Goal: Task Accomplishment & Management: Manage account settings

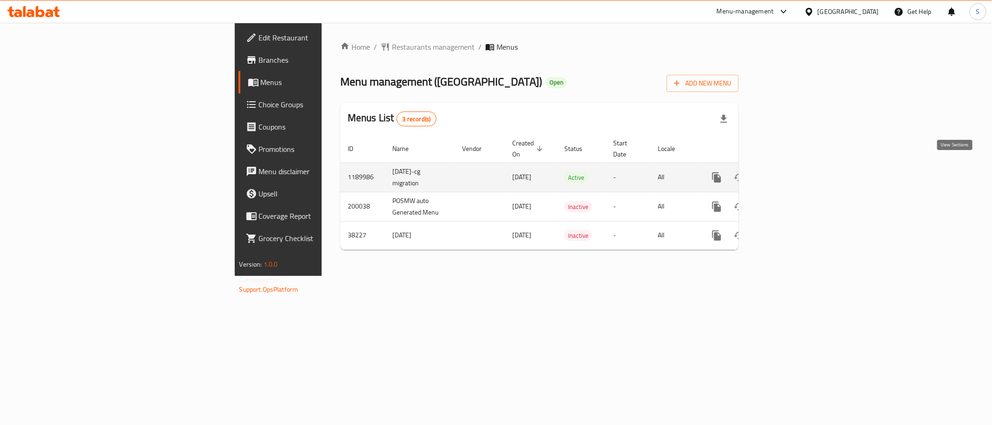
click at [789, 172] on icon "enhanced table" at bounding box center [783, 177] width 11 height 11
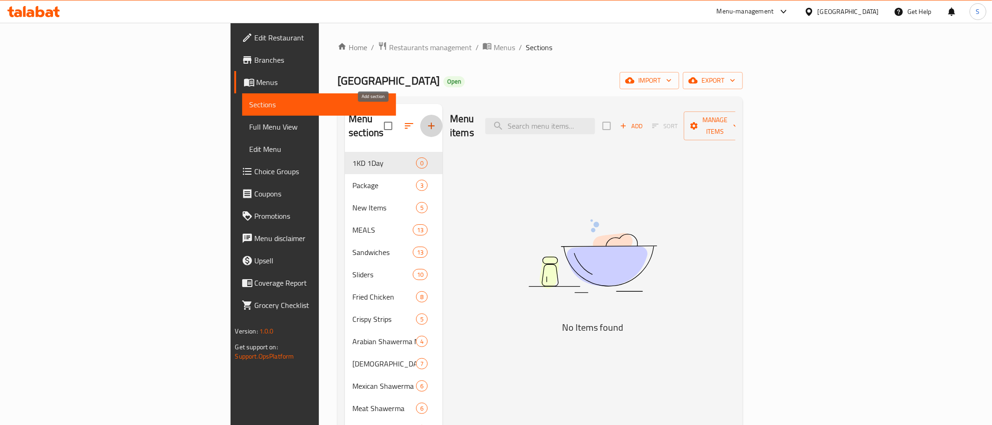
click at [426, 120] on icon "button" at bounding box center [431, 125] width 11 height 11
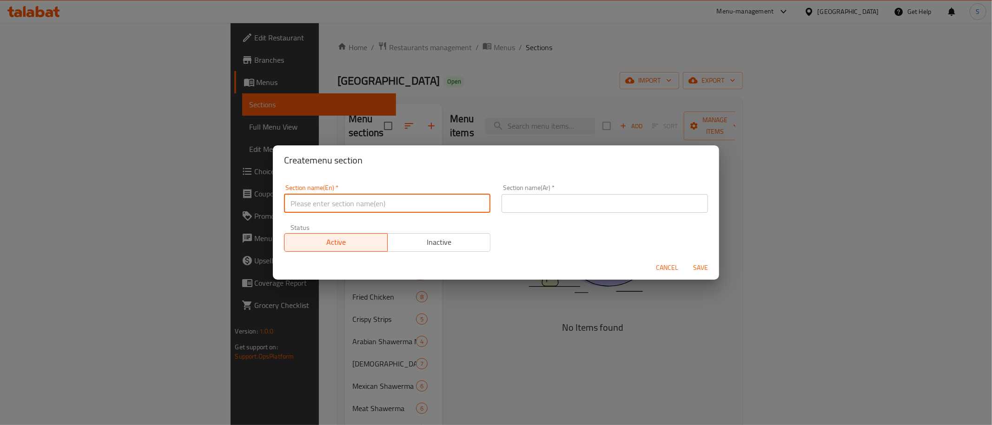
click at [344, 206] on input "text" at bounding box center [387, 203] width 206 height 19
paste input "30% Off"
type input "30% Off"
click at [605, 206] on input "text" at bounding box center [604, 203] width 206 height 19
paste input "خصم 30%"
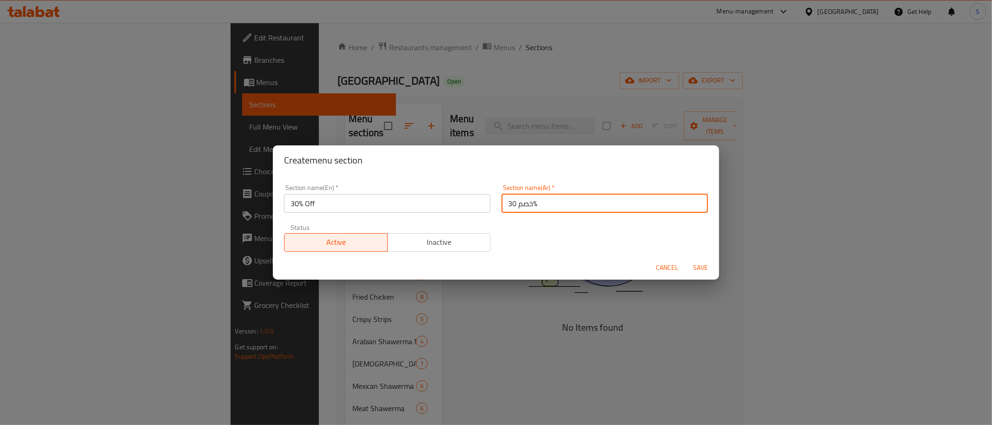
type input "خصم 30%"
click at [685, 265] on div "Cancel Save" at bounding box center [496, 268] width 446 height 25
click at [711, 266] on span "Save" at bounding box center [700, 268] width 22 height 12
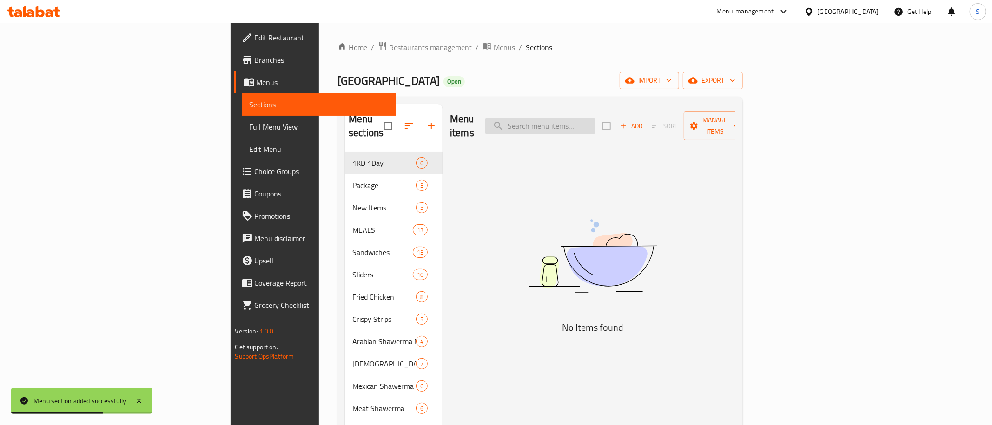
drag, startPoint x: 545, startPoint y: 164, endPoint x: 642, endPoint y: 115, distance: 108.9
click at [546, 164] on div "Menu items Add Sort Manage items No Items found" at bounding box center [588, 341] width 293 height 475
click at [595, 118] on input "search" at bounding box center [540, 126] width 110 height 16
paste input "Magic Meal"
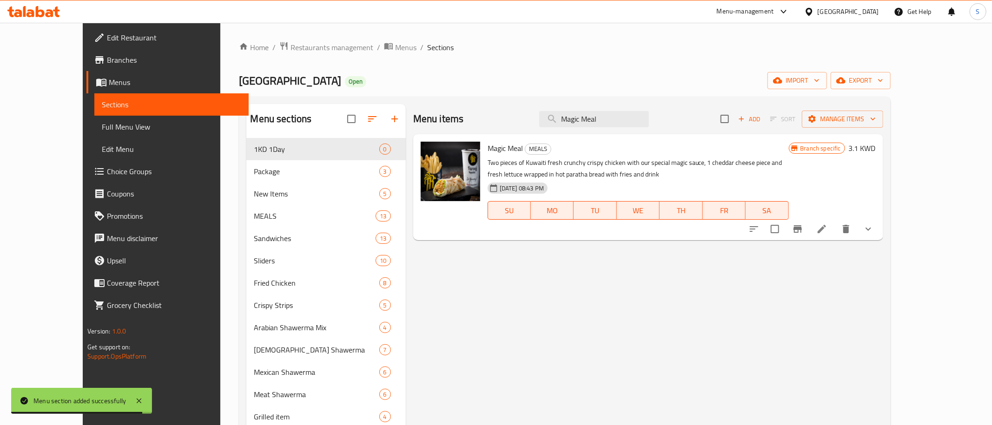
type input "Magic Meal"
click at [803, 229] on icon "Branch-specific-item" at bounding box center [797, 229] width 11 height 11
click at [876, 149] on h6 "3.1 KWD" at bounding box center [862, 148] width 27 height 13
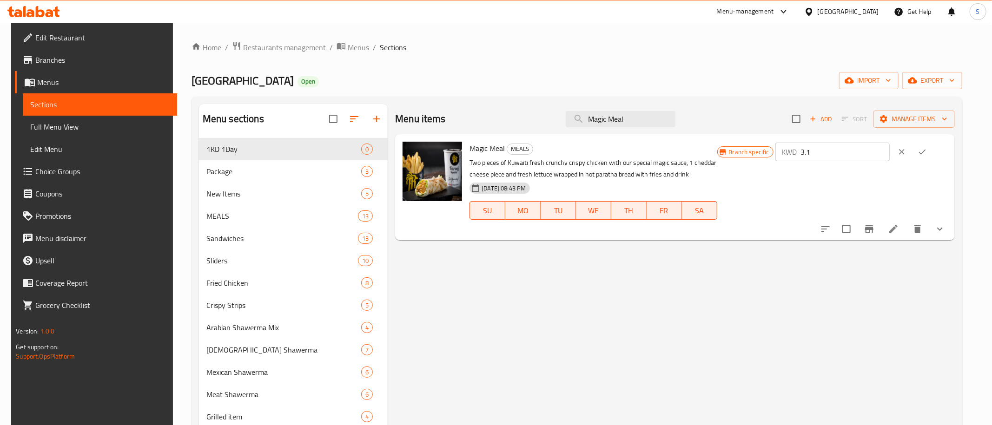
click at [868, 155] on input "3.1" at bounding box center [845, 152] width 89 height 19
type input "3.15"
click at [926, 151] on icon "ok" at bounding box center [922, 152] width 7 height 5
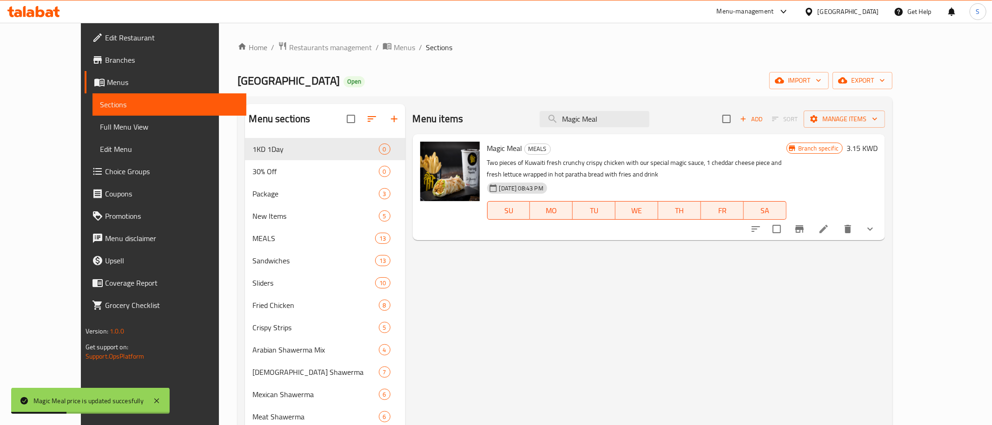
click at [551, 99] on div "Menu sections 1KD 1Day 0 30% Off 0 Package 3 New Items 5 MEALS 13 Sandwiches 13…" at bounding box center [564, 346] width 655 height 499
click at [627, 121] on input "Magic Meal" at bounding box center [595, 119] width 110 height 16
paste input "Fried Chicken 3 Pi"
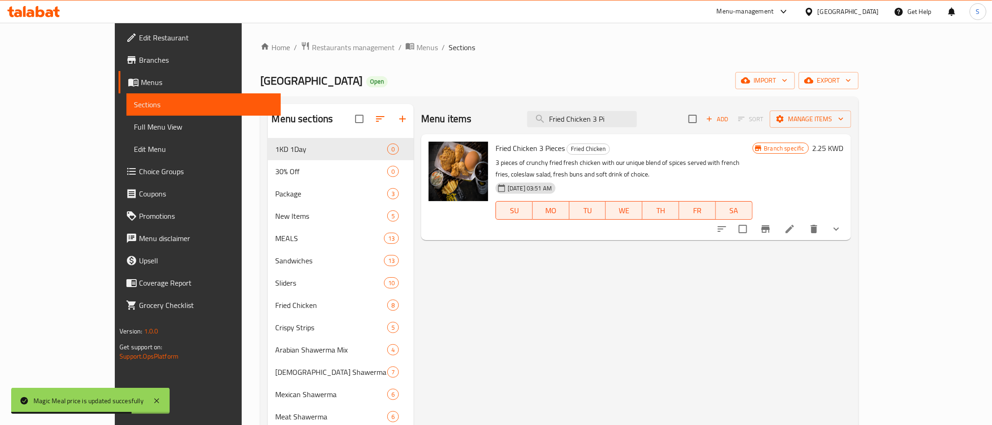
type input "Fried Chicken 3 Pi"
click at [771, 224] on icon "Branch-specific-item" at bounding box center [765, 229] width 11 height 11
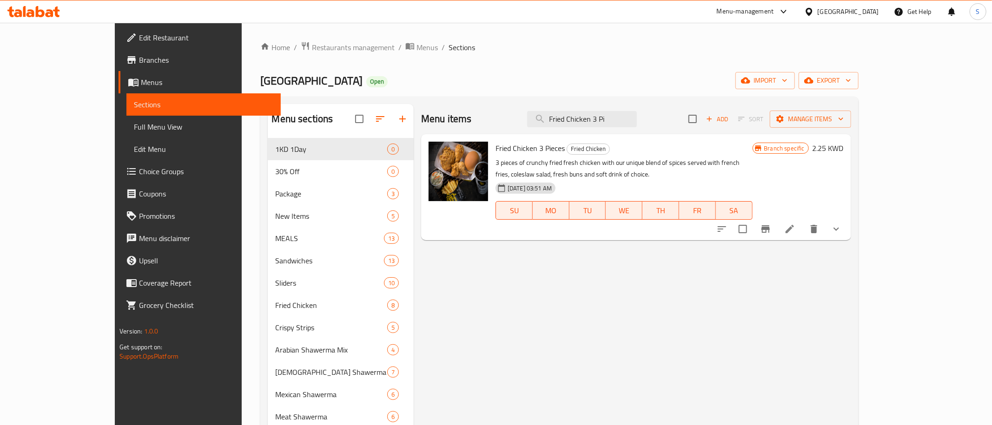
click at [843, 148] on h6 "2.25 KWD" at bounding box center [827, 148] width 31 height 13
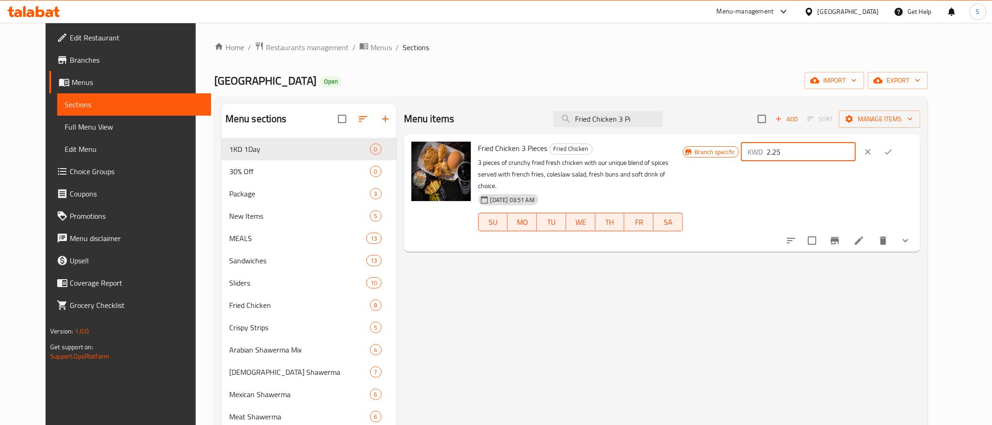
drag, startPoint x: 848, startPoint y: 155, endPoint x: 719, endPoint y: 164, distance: 129.0
click at [766, 161] on input "2.25" at bounding box center [810, 152] width 89 height 19
type input "2.85"
click at [893, 148] on icon "ok" at bounding box center [887, 151] width 9 height 9
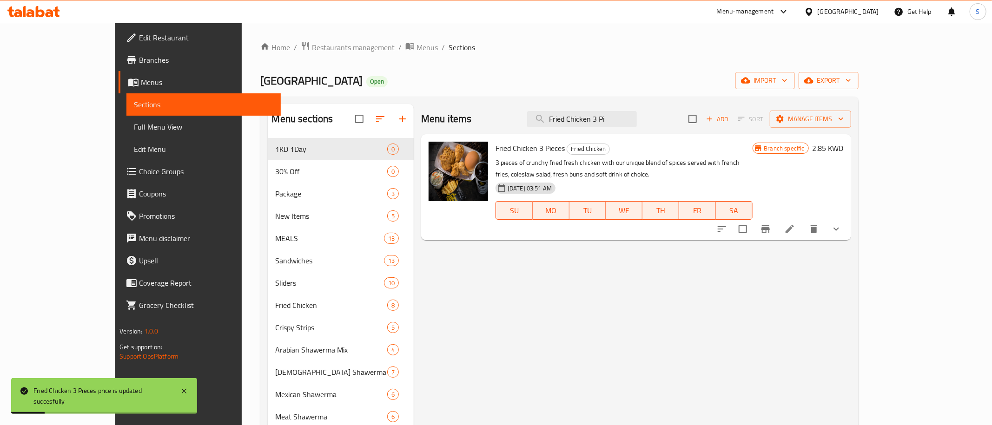
click at [605, 271] on div "Menu items Fried Chicken 3 Pi Add Sort Manage items Fried Chicken 3 Pieces Frie…" at bounding box center [632, 346] width 437 height 484
click at [637, 118] on input "Fried Chicken 3 Pi" at bounding box center [582, 119] width 110 height 16
paste input "Tortilla Wrap"
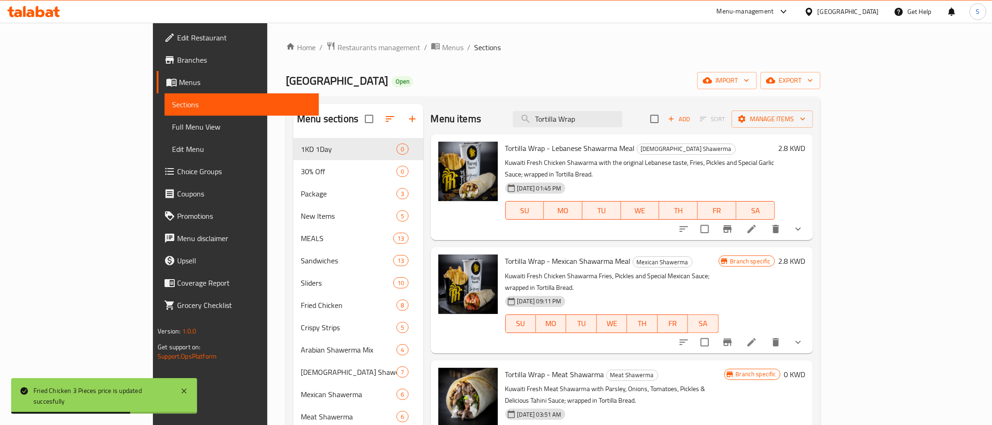
type input "Tortilla Wrap"
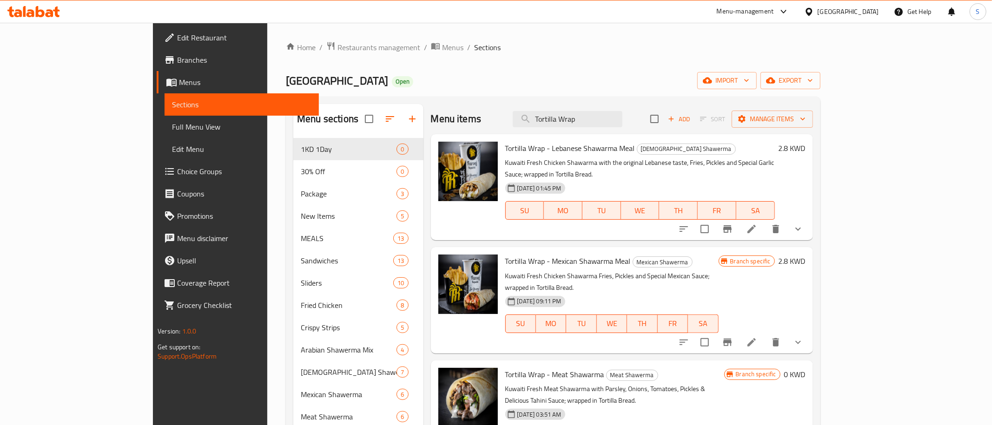
scroll to position [48, 0]
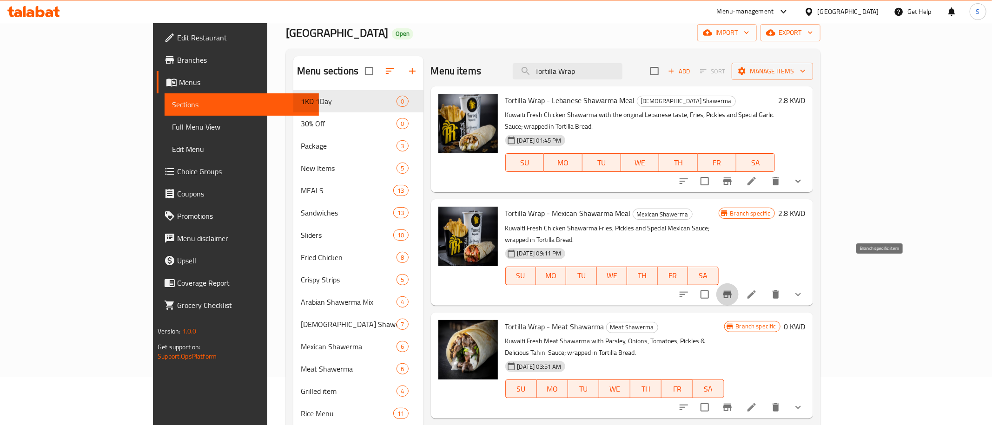
click at [731, 291] on icon "Branch-specific-item" at bounding box center [727, 294] width 8 height 7
click at [731, 404] on icon "Branch-specific-item" at bounding box center [727, 407] width 8 height 7
click at [805, 320] on h6 "0 KWD" at bounding box center [794, 326] width 21 height 13
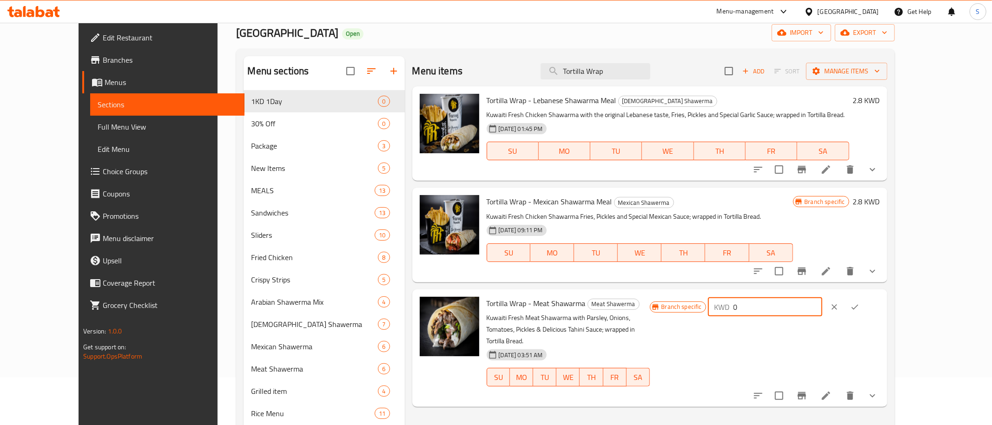
drag, startPoint x: 835, startPoint y: 309, endPoint x: 669, endPoint y: 332, distance: 167.5
click at [733, 316] on input "0" at bounding box center [777, 307] width 89 height 19
type input "1.75"
click at [865, 306] on button "ok" at bounding box center [854, 307] width 20 height 20
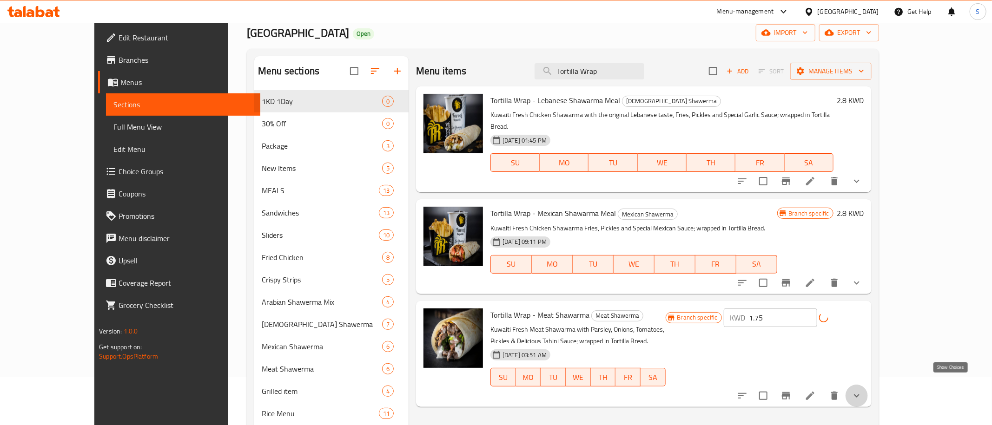
click at [862, 390] on icon "show more" at bounding box center [856, 395] width 11 height 11
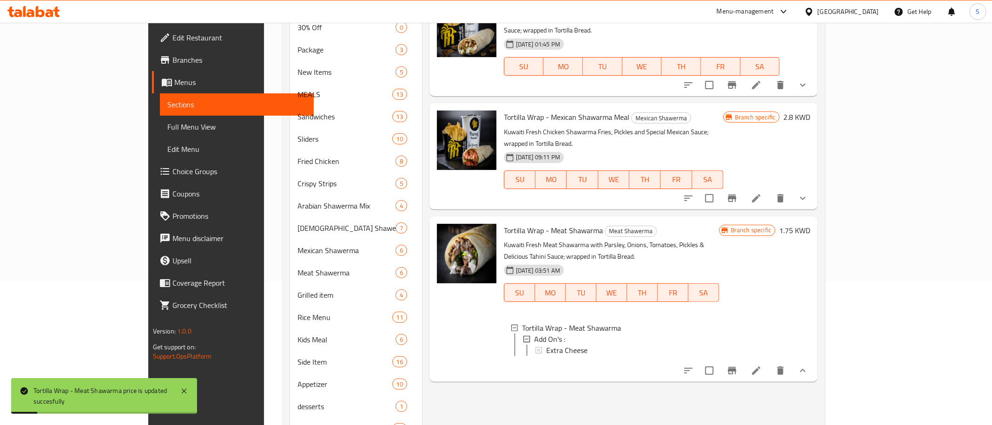
scroll to position [0, 0]
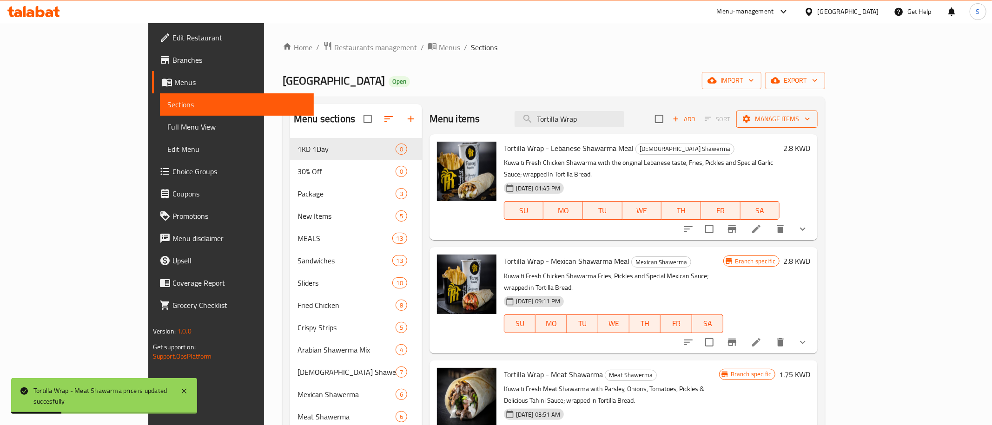
click at [810, 121] on span "Manage items" at bounding box center [777, 119] width 66 height 12
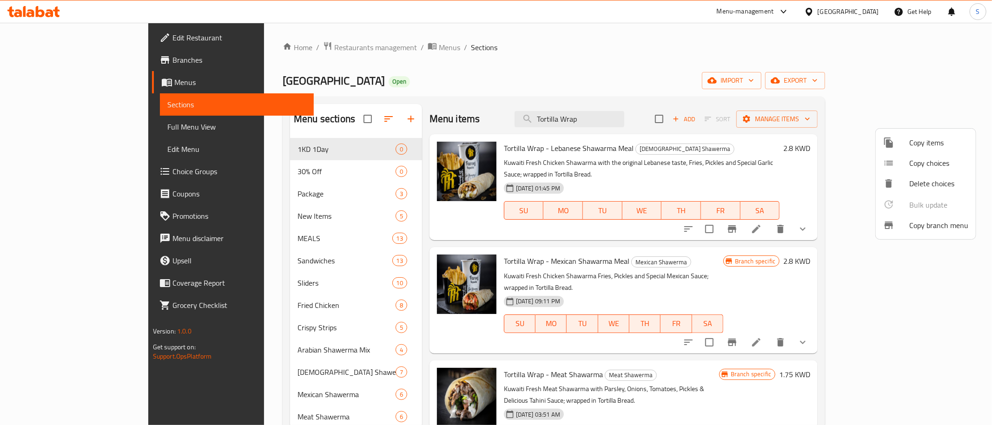
click at [517, 72] on div at bounding box center [496, 212] width 992 height 425
click at [633, 108] on div "Menu items Tortilla Wrap Add Sort Manage items" at bounding box center [623, 119] width 388 height 30
click at [624, 125] on input "Tortilla Wrap" at bounding box center [569, 119] width 110 height 16
paste input "Mexican Shawarma Meal"
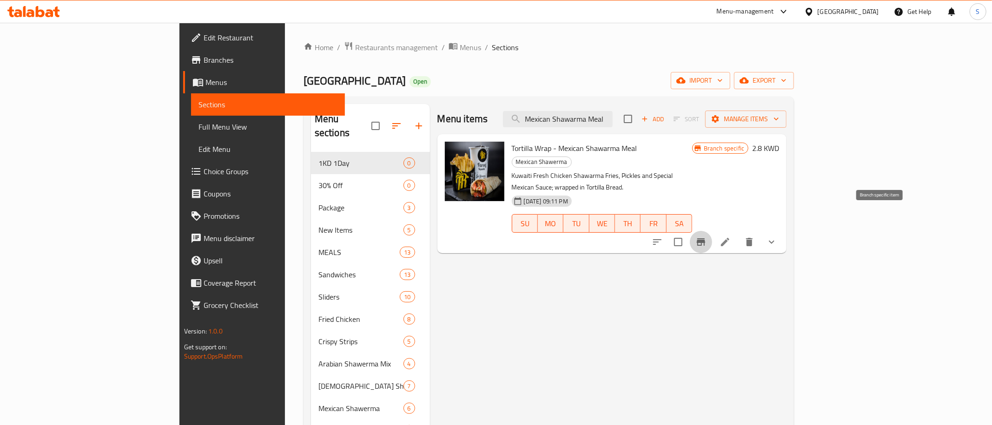
click at [705, 238] on icon "Branch-specific-item" at bounding box center [701, 241] width 8 height 7
click at [510, 86] on div "Farooj Republic Open import export" at bounding box center [548, 80] width 490 height 17
click at [612, 113] on input "Mexican Shawarma Meal" at bounding box center [558, 119] width 110 height 16
paste input "Tortilla Wrap -"
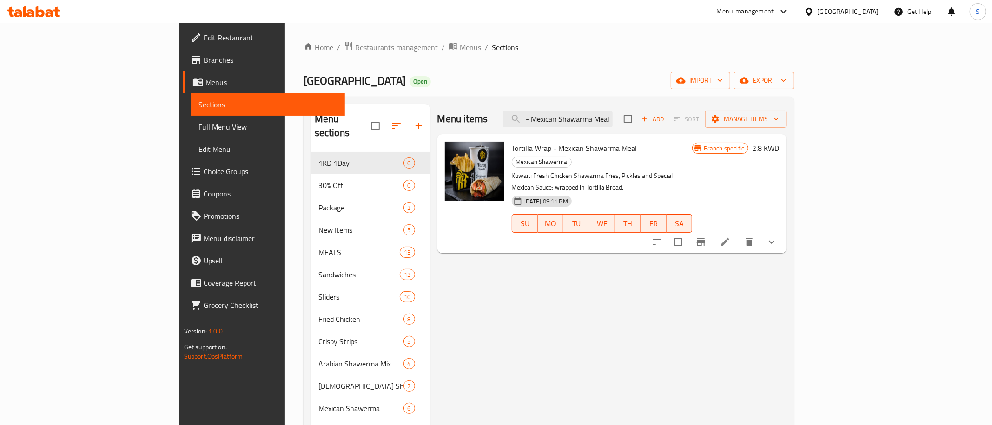
type input "Tortilla Wrap - Mexican Shawarma Meal"
click at [786, 112] on button "Manage items" at bounding box center [745, 119] width 81 height 17
click at [917, 141] on span "Copy items" at bounding box center [938, 142] width 59 height 11
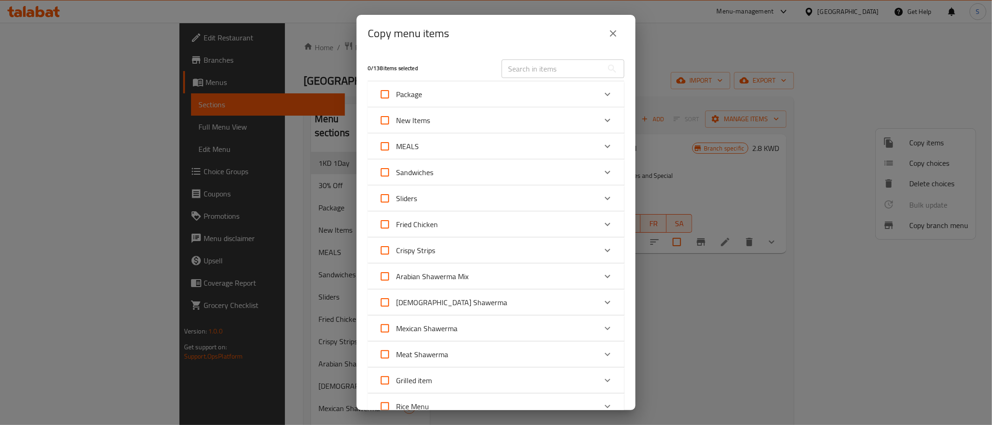
click at [538, 54] on div "​" at bounding box center [563, 69] width 134 height 30
click at [544, 67] on input "text" at bounding box center [551, 68] width 101 height 19
paste input "Tortilla Wrap - Mexican Shawarma Meal"
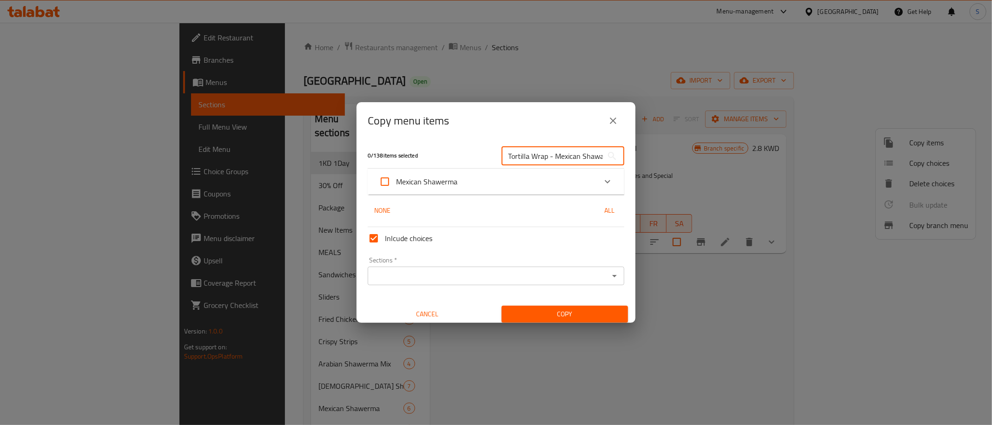
scroll to position [0, 29]
type input "Tortilla Wrap - Mexican Shawarma Meal"
click at [782, 293] on div "Copy menu items 0 / 138 items selected Tortilla Wrap - Mexican Shawarma Meal ​ …" at bounding box center [496, 212] width 992 height 425
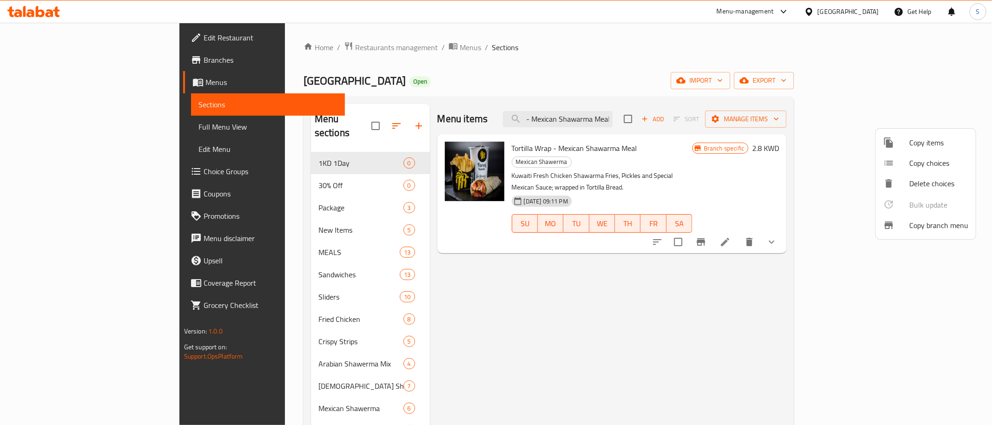
click at [862, 250] on div at bounding box center [496, 212] width 992 height 425
click at [706, 237] on icon "Branch-specific-item" at bounding box center [700, 242] width 11 height 11
click at [598, 122] on input "Tortilla Wrap - Mexican Shawarma Meal" at bounding box center [558, 119] width 110 height 16
paste input "Lebanese"
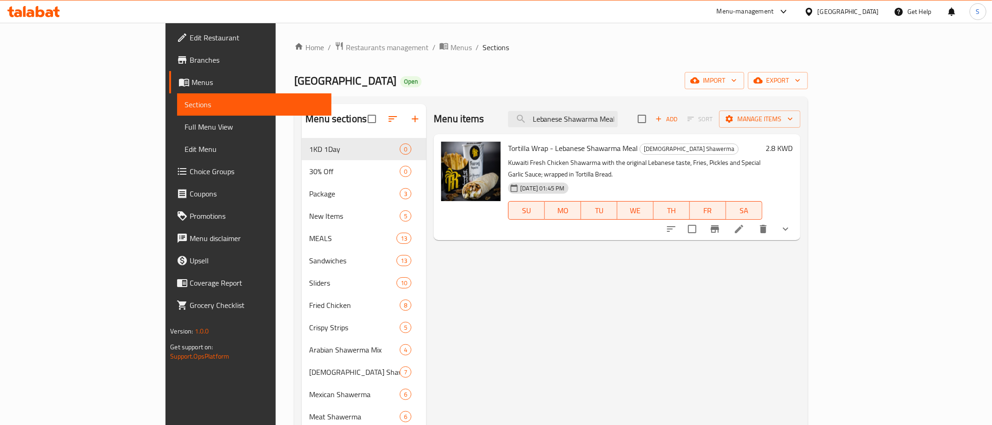
type input "Tortilla Wrap - Lebanese Shawarma Meal"
click at [532, 264] on div "Menu items Tortilla Wrap - Lebanese Shawarma Meal Add Sort Manage items Tortill…" at bounding box center [613, 346] width 374 height 484
click at [793, 114] on span "Manage items" at bounding box center [759, 119] width 66 height 12
click at [946, 143] on span "Copy items" at bounding box center [938, 142] width 59 height 11
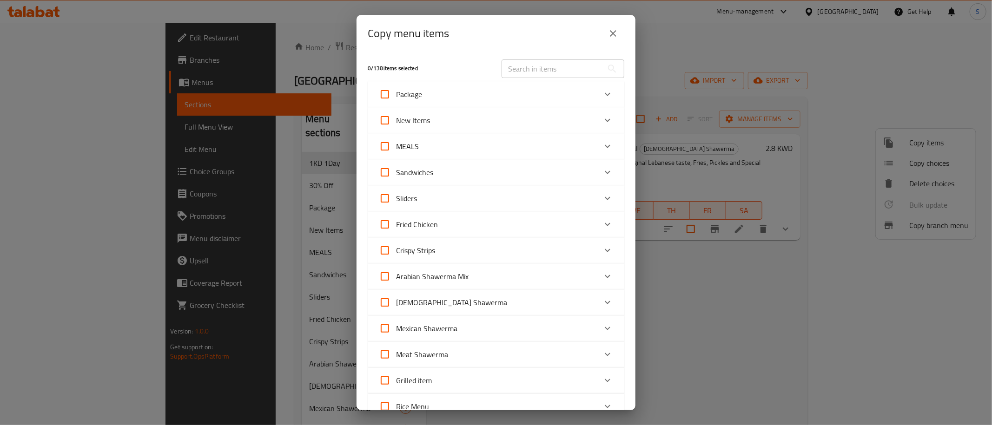
click at [583, 72] on input "text" at bounding box center [551, 68] width 101 height 19
paste input "Magic Meal"
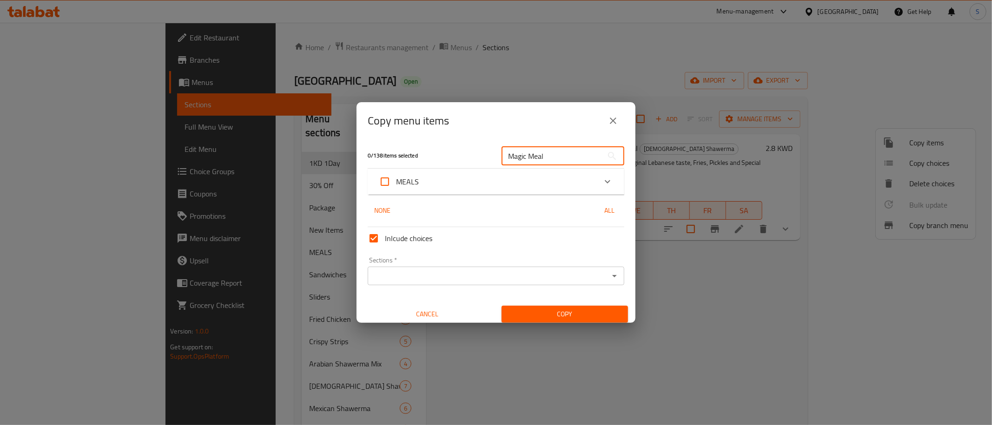
type input "Magic Meal"
click at [486, 181] on div "MEALS" at bounding box center [487, 182] width 217 height 22
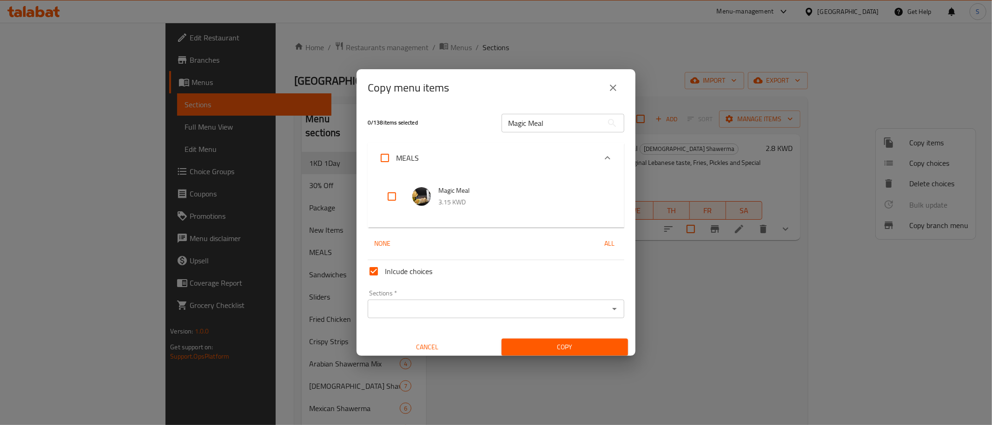
click at [390, 194] on input "checkbox" at bounding box center [392, 196] width 22 height 22
checkbox input "true"
click at [538, 122] on input "Magic Meal" at bounding box center [551, 123] width 101 height 19
paste input "Fried Chicken 3 Piec"
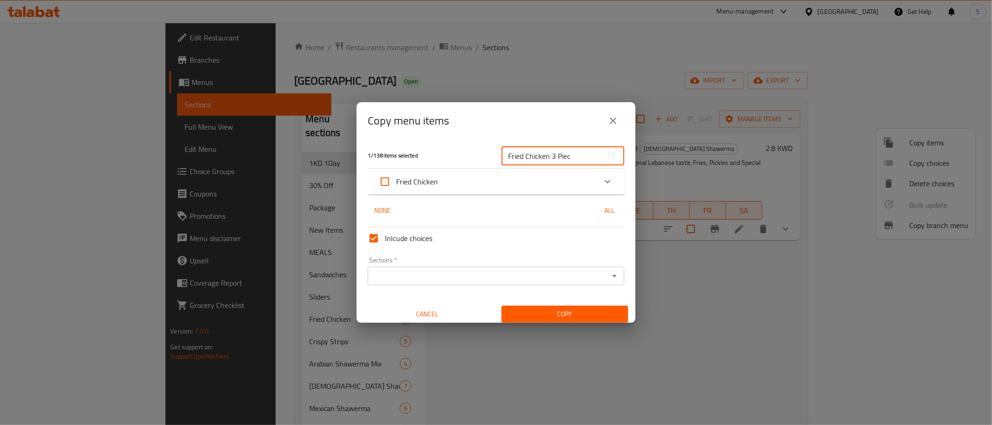
type input "Fried Chicken 3 Piec"
click at [482, 187] on div "Fried Chicken" at bounding box center [487, 182] width 217 height 22
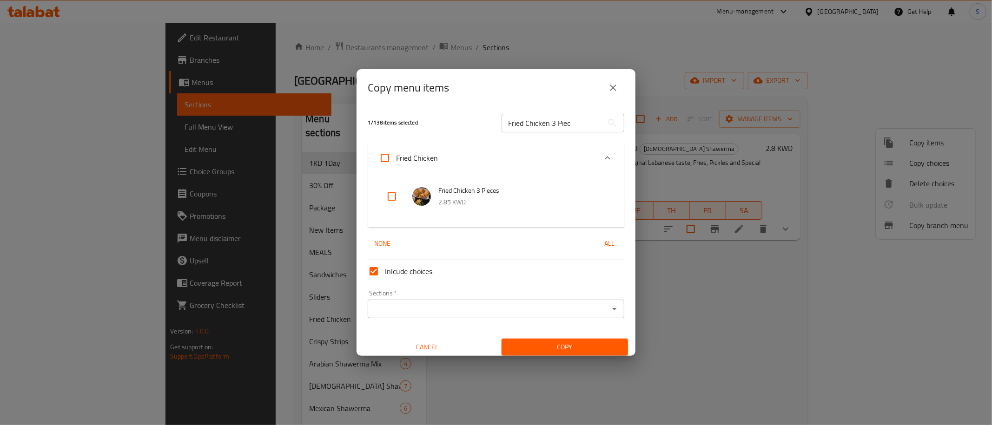
click at [392, 193] on input "checkbox" at bounding box center [392, 196] width 22 height 22
checkbox input "true"
click at [561, 125] on input "Fried Chicken 3 Piec" at bounding box center [551, 123] width 101 height 19
paste input "Tortilla Wrap - Mexican Shawarma"
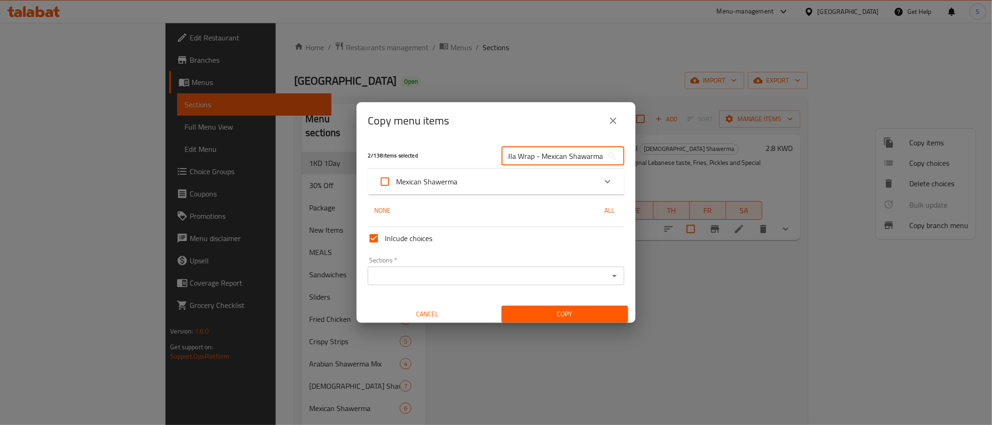
type input "Tortilla Wrap - Mexican Shawarma"
click at [502, 185] on div "Mexican Shawerma" at bounding box center [487, 182] width 217 height 22
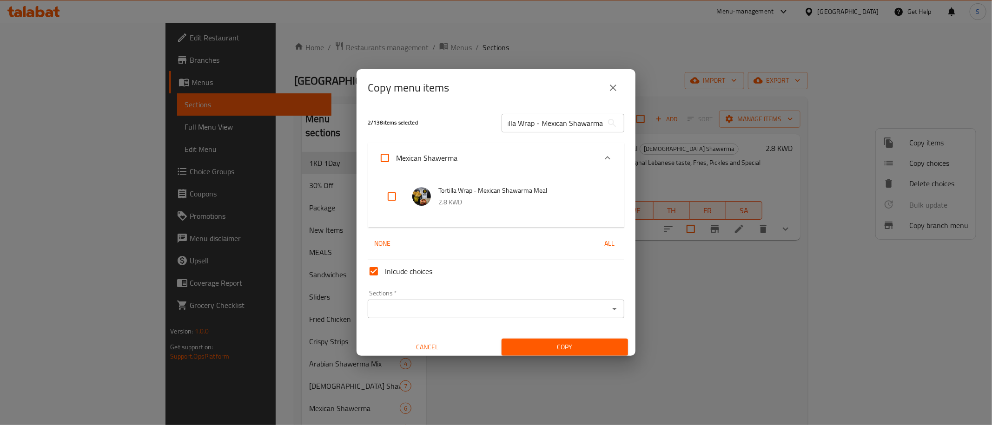
click at [394, 202] on input "checkbox" at bounding box center [392, 196] width 22 height 22
checkbox input "true"
click at [570, 122] on input "Tortilla Wrap - Mexican Shawarma" at bounding box center [551, 123] width 101 height 19
paste input "Lebanese"
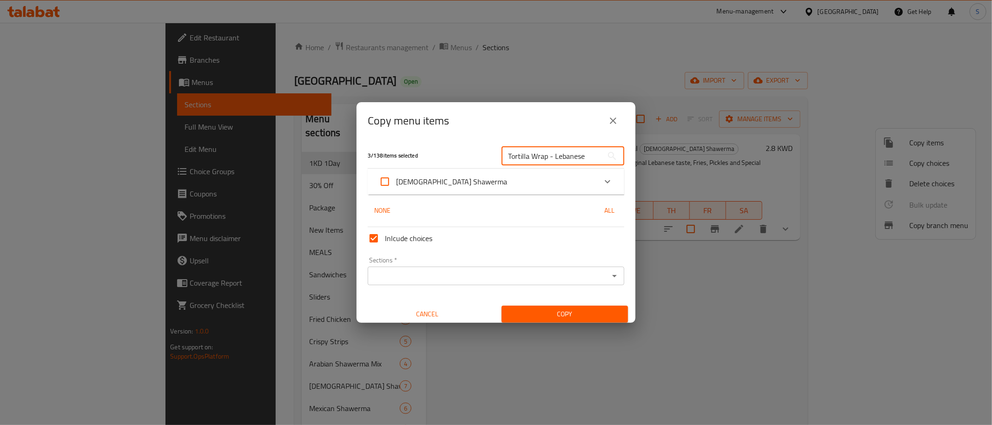
type input "Tortilla Wrap - Lebanese"
click at [501, 182] on div "Lebanese Shawerma" at bounding box center [487, 182] width 217 height 22
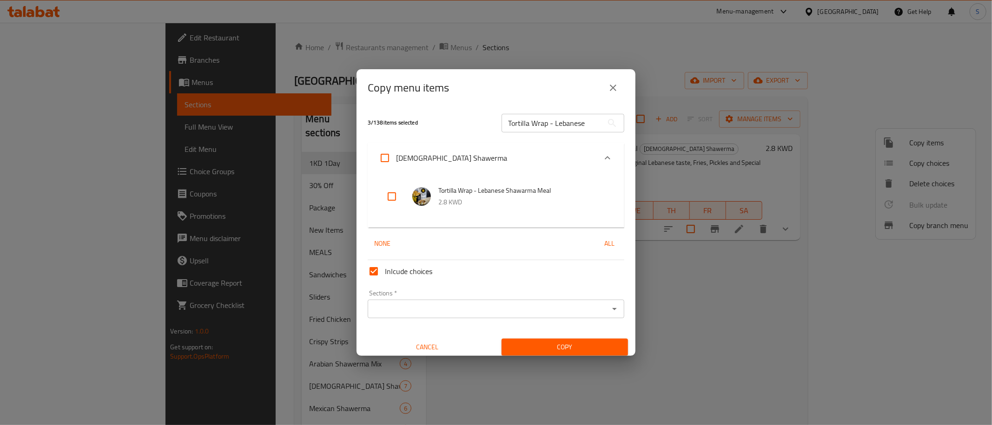
click at [395, 197] on input "checkbox" at bounding box center [392, 196] width 22 height 22
checkbox input "true"
click at [430, 310] on input "Sections   *" at bounding box center [488, 309] width 236 height 13
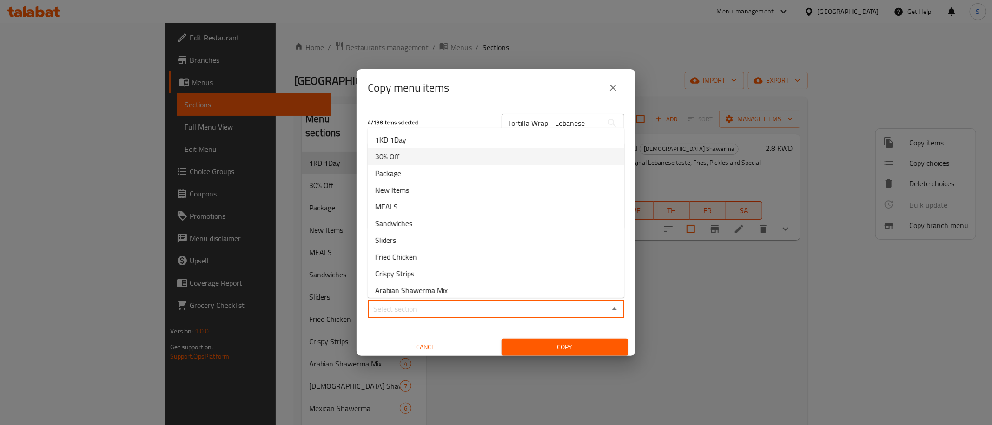
click at [403, 161] on li "30% Off" at bounding box center [496, 156] width 257 height 17
type input "30% Off"
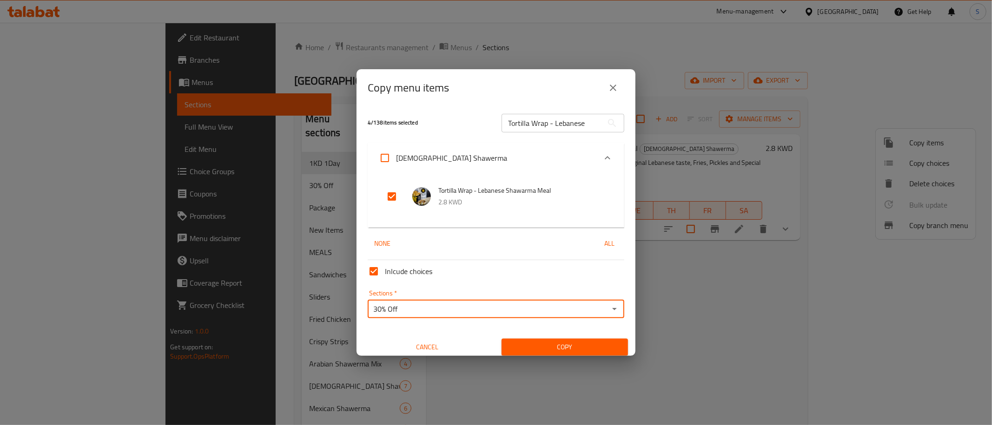
click at [552, 347] on span "Copy" at bounding box center [565, 348] width 112 height 12
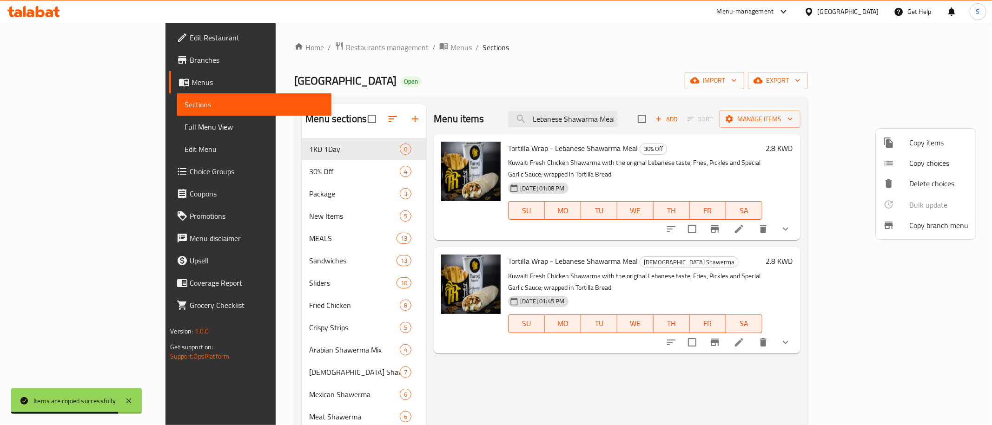
click at [260, 167] on div at bounding box center [496, 212] width 992 height 425
click at [309, 167] on span "30% Off" at bounding box center [354, 171] width 91 height 11
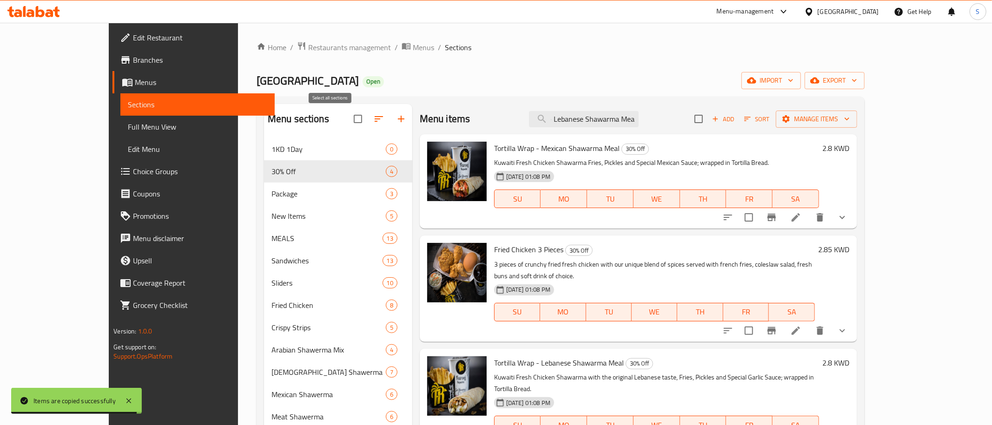
click at [368, 115] on button "button" at bounding box center [379, 119] width 22 height 22
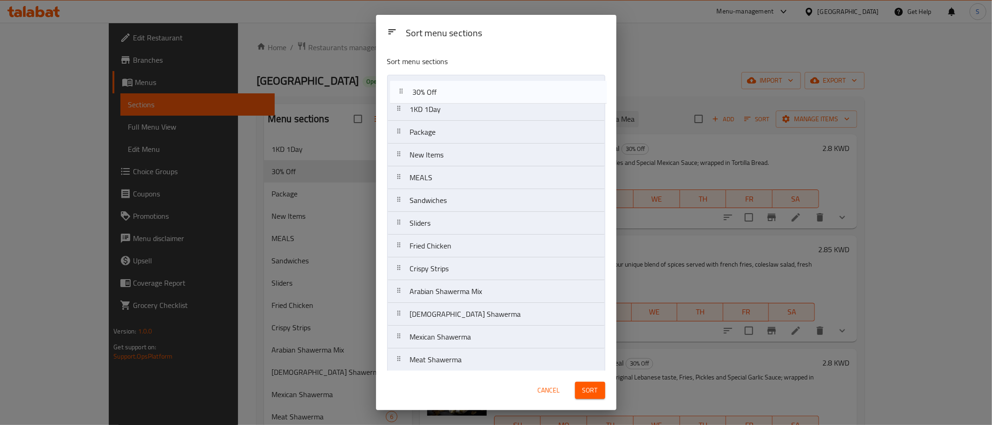
drag, startPoint x: 450, startPoint y: 111, endPoint x: 453, endPoint y: 80, distance: 30.3
click at [453, 81] on nav "1KD 1Day 30% Off Package New Items MEALS Sandwiches Sliders Fried Chicken Crisp…" at bounding box center [496, 303] width 218 height 456
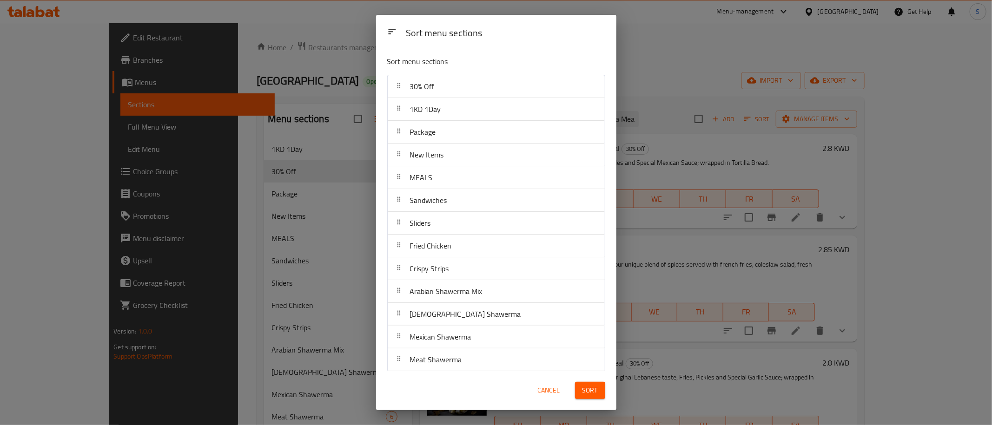
click at [585, 394] on span "Sort" at bounding box center [589, 391] width 15 height 12
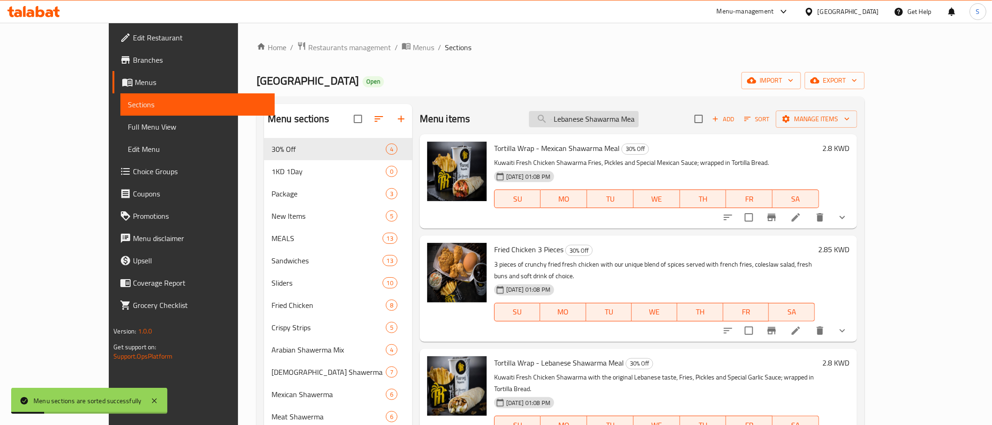
click at [627, 113] on input "Tortilla Wrap - Lebanese Shawarma Meal" at bounding box center [584, 119] width 110 height 16
click at [708, 118] on input "checkbox" at bounding box center [699, 119] width 20 height 20
checkbox input "true"
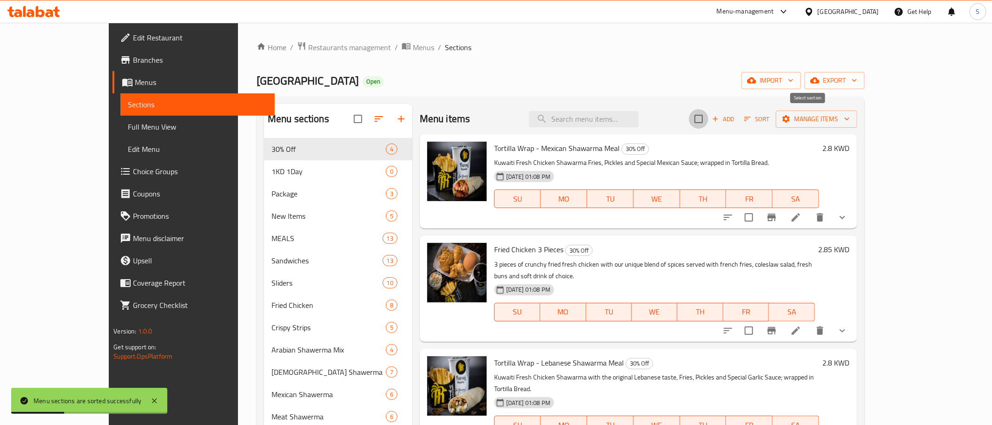
checkbox input "true"
click at [849, 122] on span "Manage items" at bounding box center [816, 119] width 66 height 12
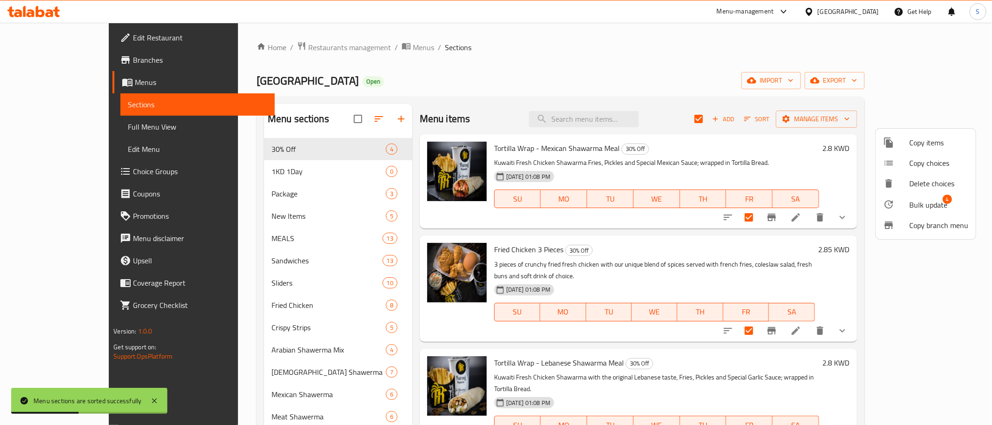
click at [936, 197] on li "Bulk update 4" at bounding box center [926, 204] width 100 height 21
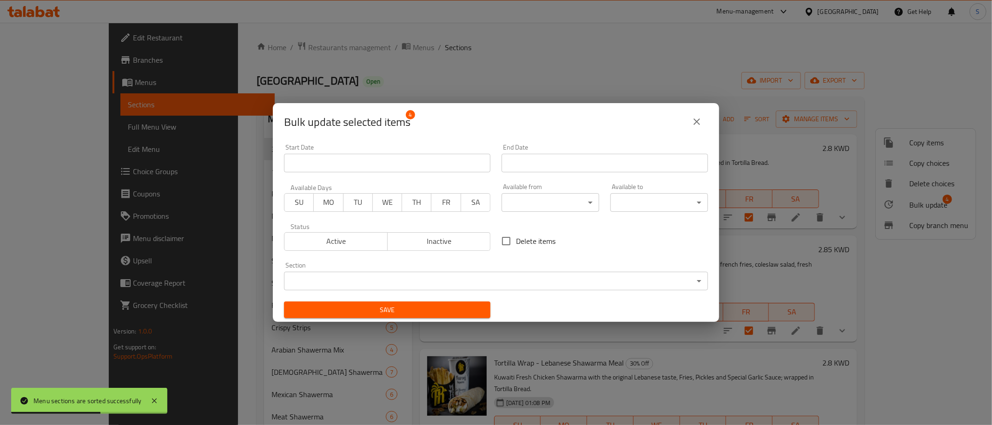
click at [481, 201] on span "SA" at bounding box center [476, 202] width 22 height 13
click at [293, 204] on span "SU" at bounding box center [299, 202] width 22 height 13
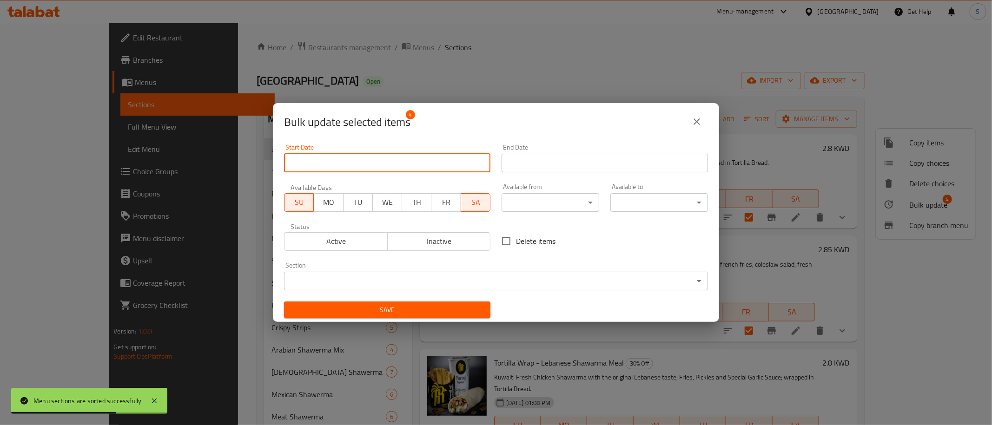
click at [353, 170] on input "Start Date" at bounding box center [387, 163] width 206 height 19
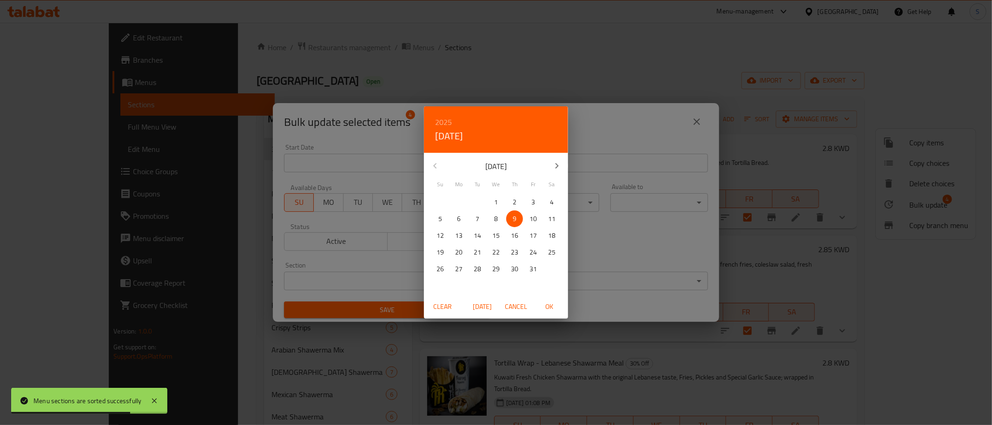
drag, startPoint x: 542, startPoint y: 217, endPoint x: 547, endPoint y: 235, distance: 18.1
click at [543, 217] on div "11" at bounding box center [551, 219] width 19 height 17
click at [549, 303] on span "OK" at bounding box center [549, 307] width 22 height 12
type input "11-10-2025"
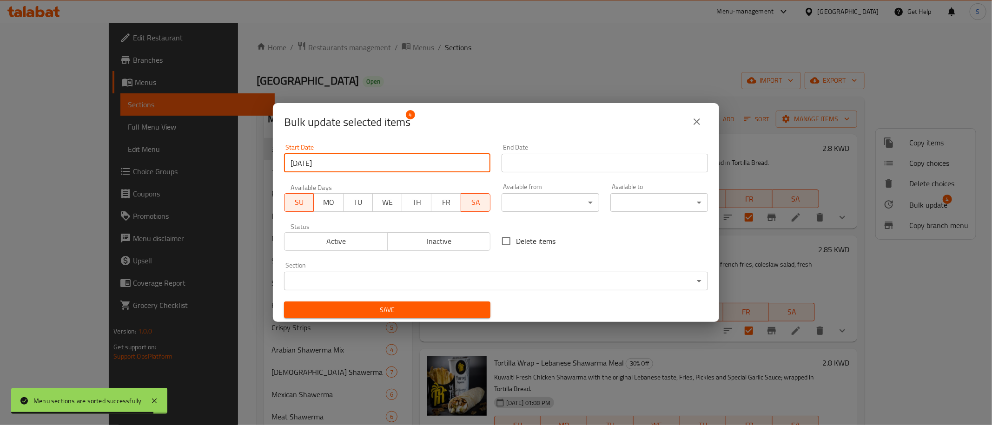
click at [590, 159] on input "Start Date" at bounding box center [604, 163] width 206 height 19
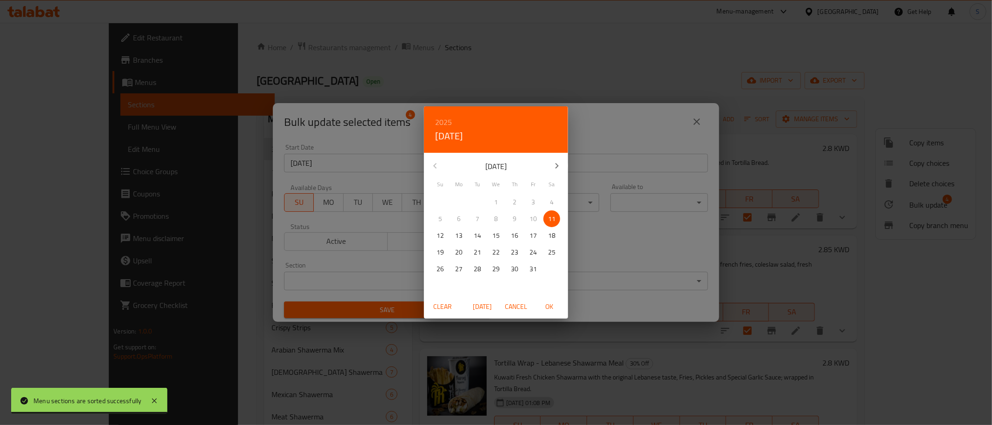
click at [555, 301] on button "OK" at bounding box center [549, 306] width 30 height 17
type input "11-10-2025"
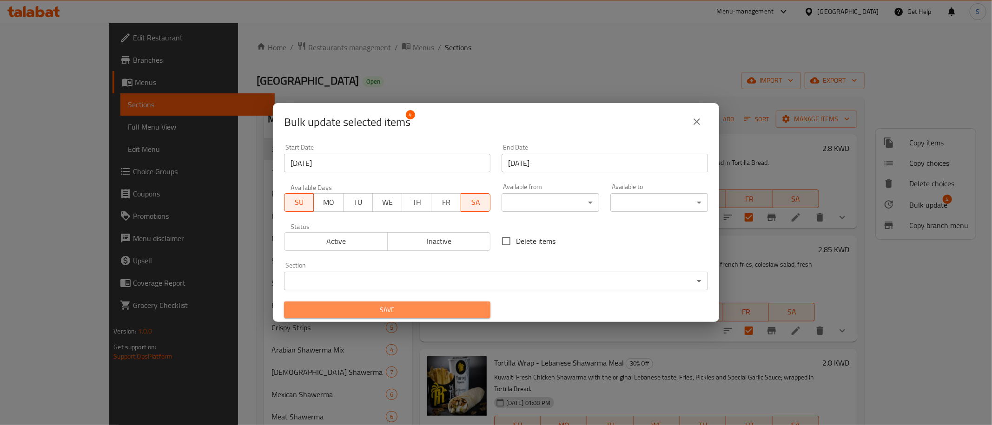
click at [407, 311] on span "Save" at bounding box center [386, 310] width 191 height 12
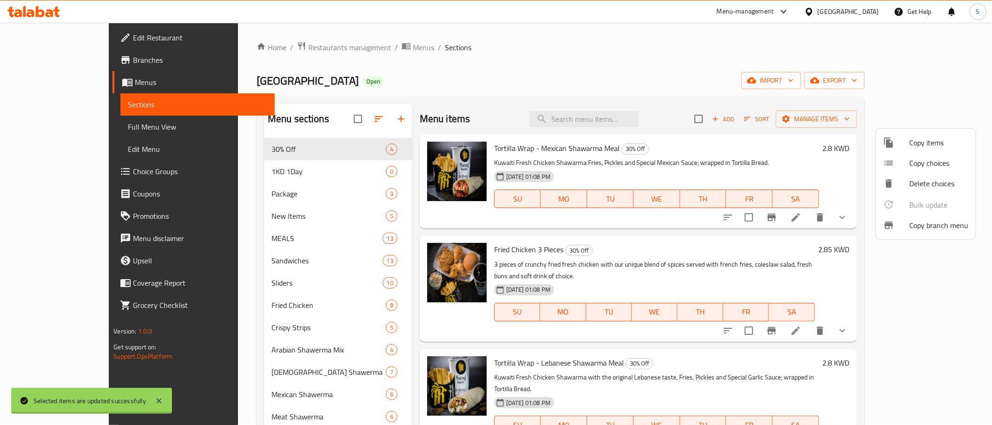
checkbox input "false"
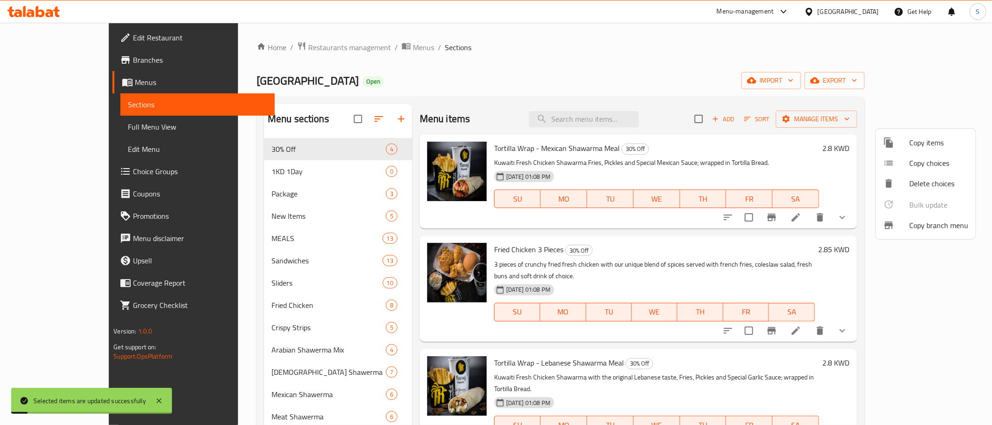
click at [40, 60] on div at bounding box center [496, 212] width 992 height 425
click at [133, 54] on span "Branches" at bounding box center [200, 59] width 134 height 11
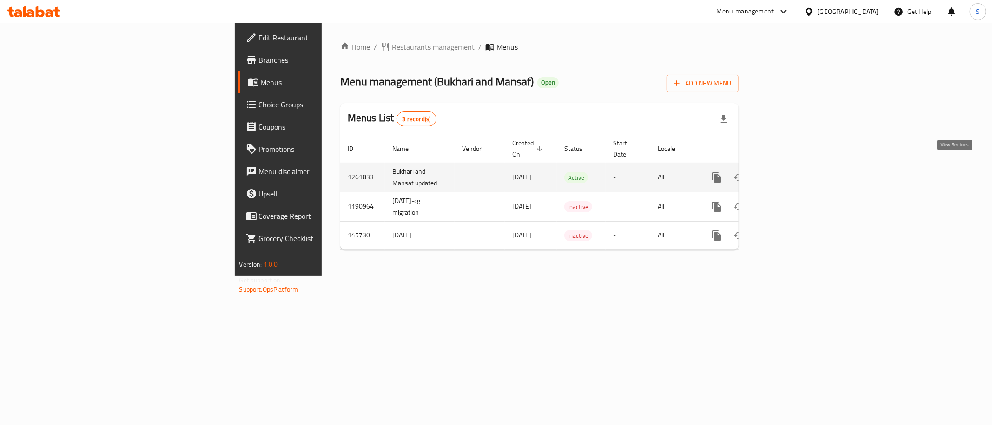
click at [789, 172] on icon "enhanced table" at bounding box center [783, 177] width 11 height 11
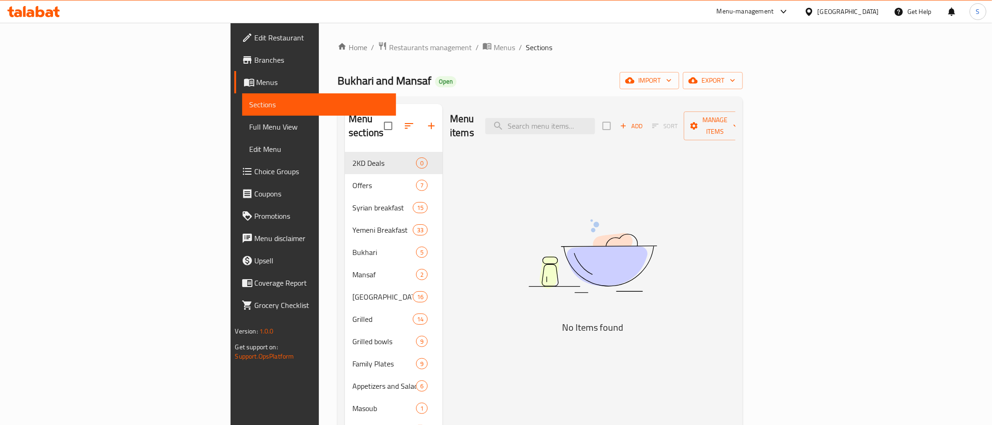
click at [498, 191] on div "Menu items Add Sort Manage items No Items found" at bounding box center [588, 319] width 293 height 431
click at [595, 118] on input "search" at bounding box center [540, 126] width 110 height 16
paste input "Chicken 65"
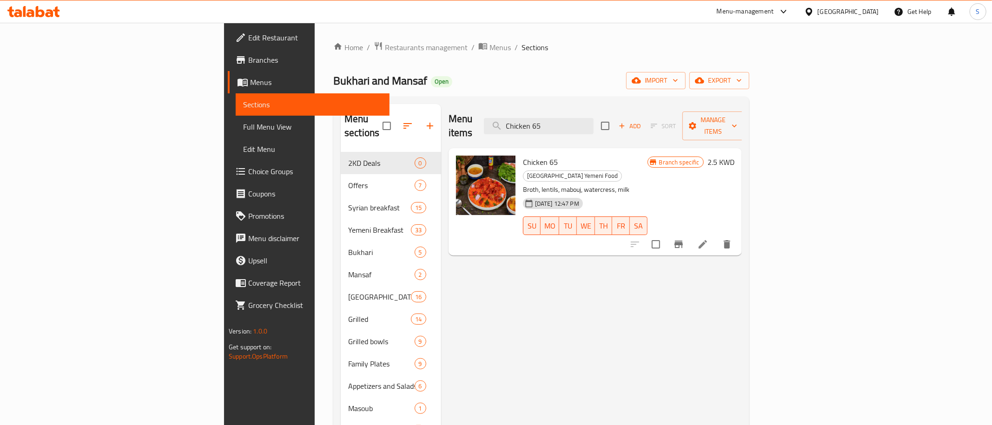
type input "Chicken 65"
click at [683, 241] on icon "Branch-specific-item" at bounding box center [678, 244] width 8 height 7
click at [521, 278] on div "Menu items Chicken 65 Add Sort Manage items Chicken 65 Kuwait Yemeni Food Broth…" at bounding box center [591, 319] width 301 height 431
click at [708, 239] on icon at bounding box center [702, 244] width 11 height 11
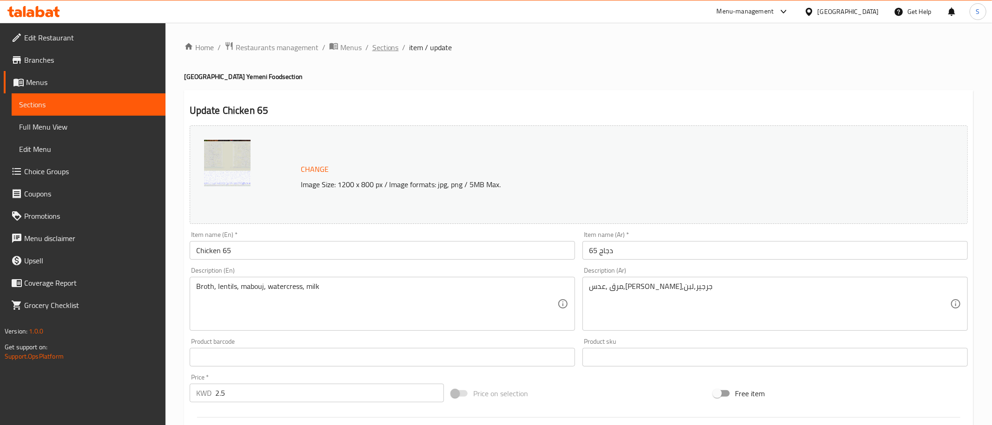
click at [383, 51] on span "Sections" at bounding box center [385, 47] width 26 height 11
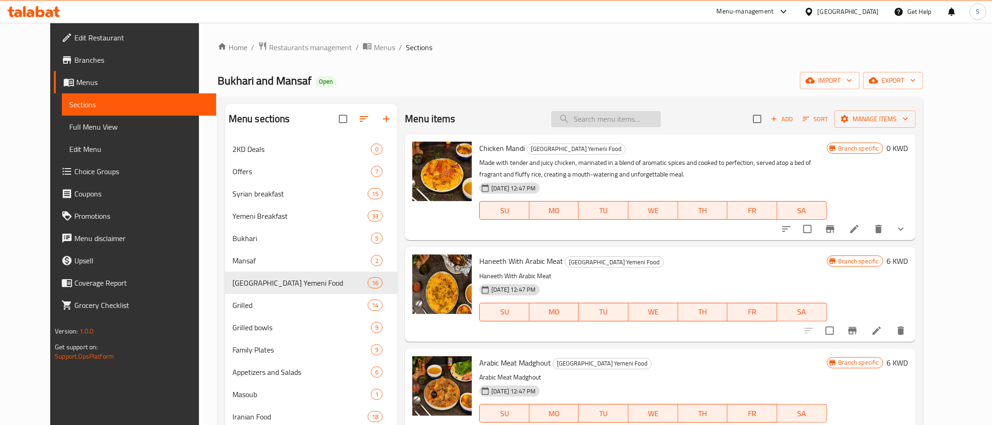
click at [612, 121] on input "search" at bounding box center [606, 119] width 110 height 16
paste input "Chicken 65"
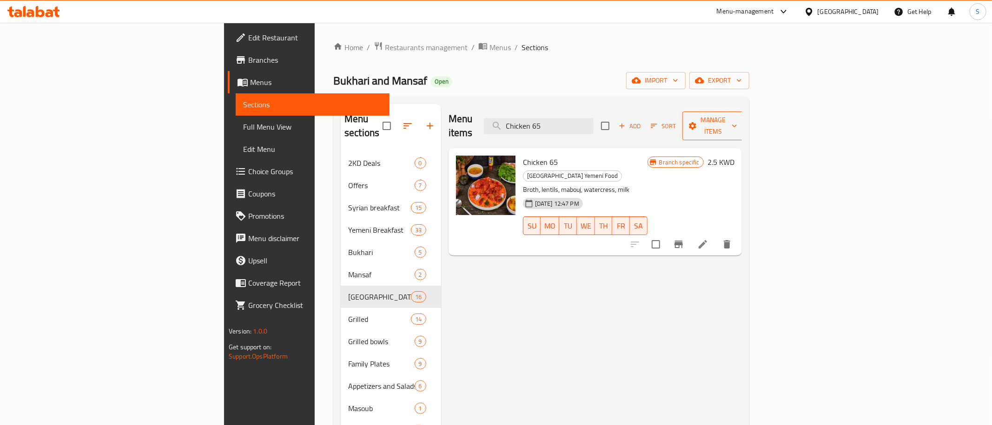
type input "Chicken 65"
click at [737, 123] on span "Manage items" at bounding box center [713, 125] width 47 height 23
click at [941, 141] on span "Copy items" at bounding box center [938, 142] width 59 height 11
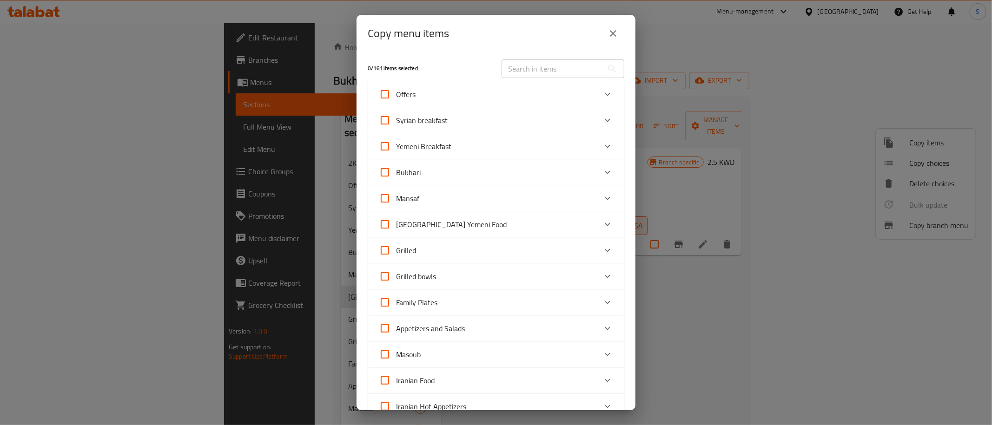
click at [570, 59] on div "​" at bounding box center [563, 69] width 134 height 30
click at [569, 72] on input "text" at bounding box center [551, 68] width 101 height 19
paste input "Chicken 65"
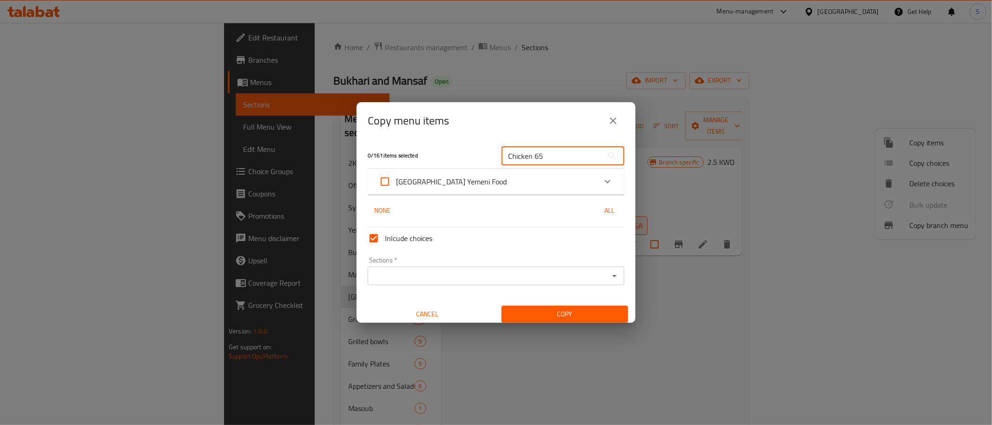
type input "Chicken 65"
click at [528, 191] on div "[GEOGRAPHIC_DATA] Yemeni Food" at bounding box center [487, 182] width 217 height 22
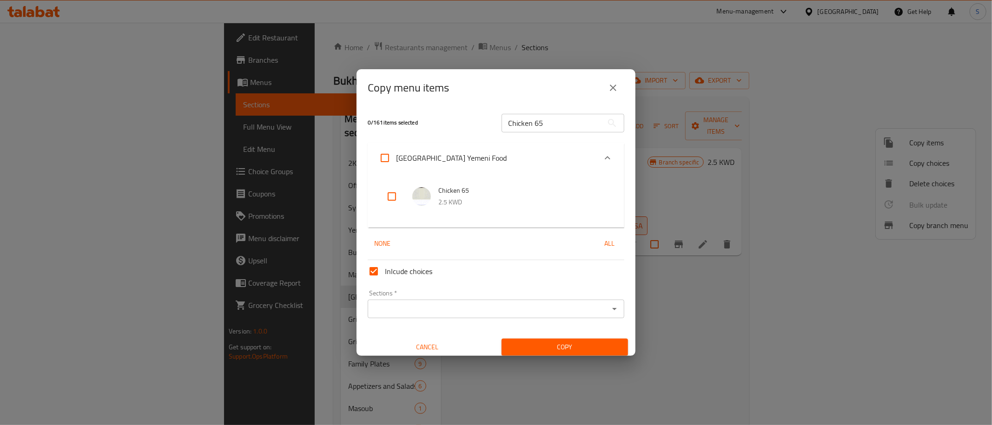
click at [403, 199] on input "checkbox" at bounding box center [392, 196] width 22 height 22
checkbox input "true"
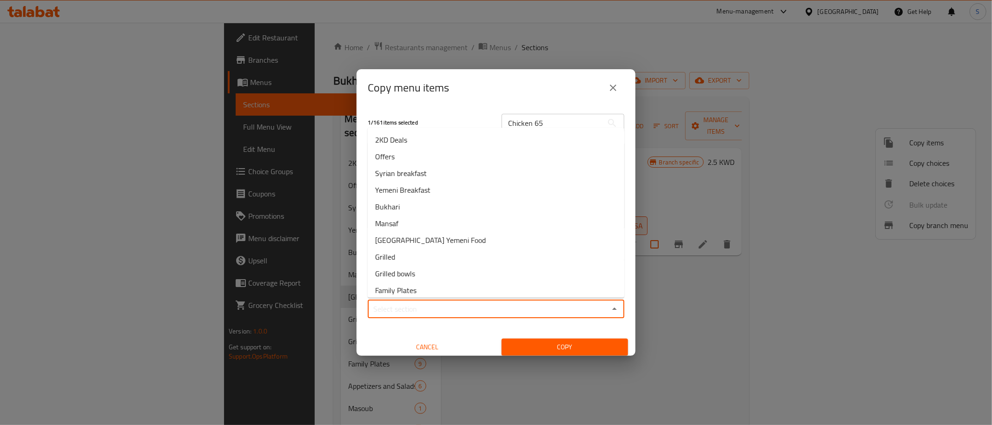
click at [448, 309] on input "Sections   *" at bounding box center [488, 309] width 236 height 13
click at [424, 138] on li "2KD Deals" at bounding box center [496, 140] width 257 height 17
type input "2KD Deals"
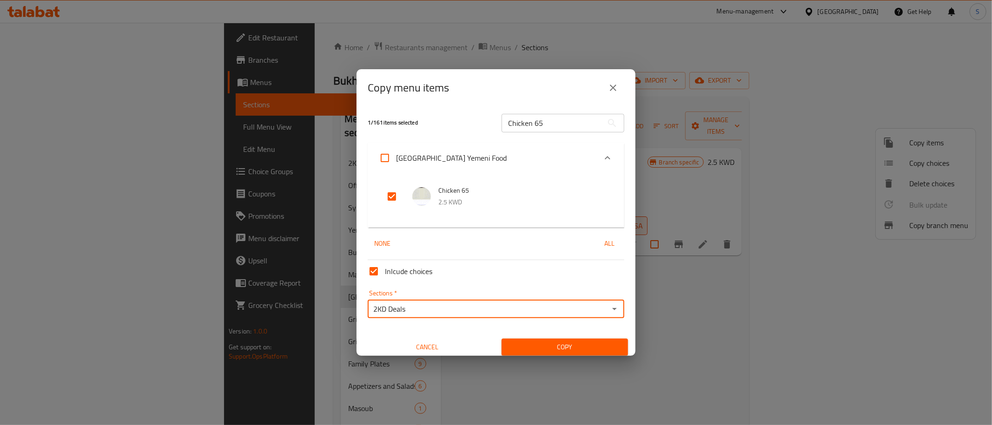
click at [544, 338] on div "Copy" at bounding box center [565, 347] width 138 height 28
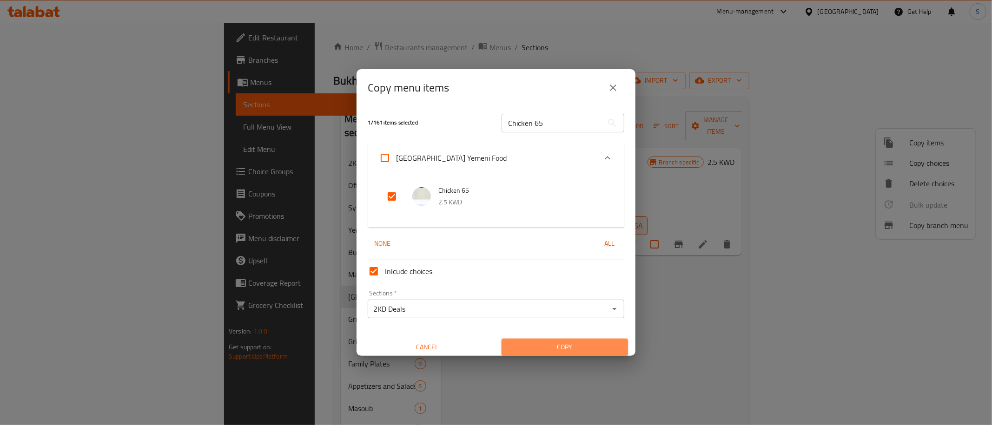
click at [553, 349] on span "Copy" at bounding box center [565, 348] width 112 height 12
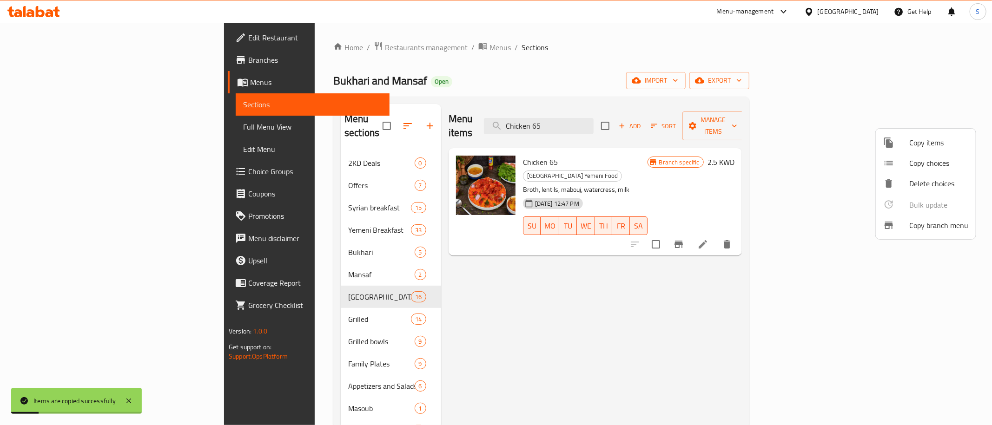
click at [569, 95] on div at bounding box center [496, 212] width 992 height 425
click at [593, 118] on input "Chicken 65" at bounding box center [539, 126] width 110 height 16
paste input "arcoal Chicken Buk"
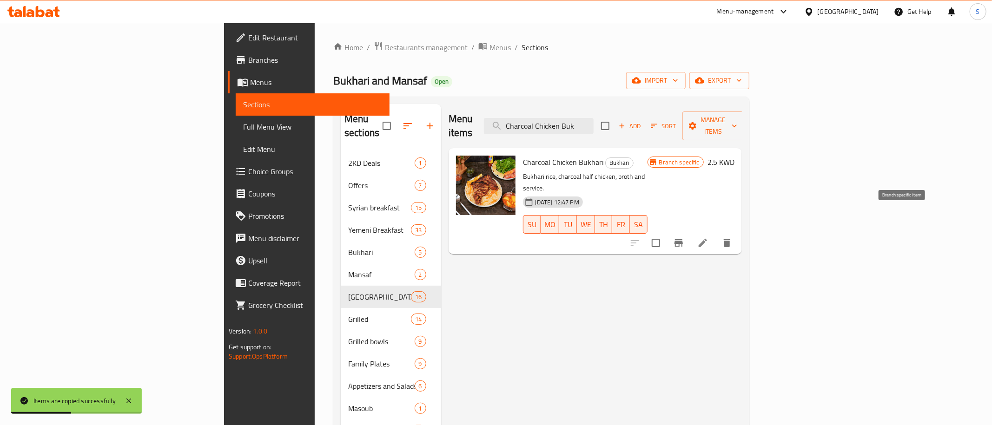
type input "Charcoal Chicken Buk"
click at [683, 239] on icon "Branch-specific-item" at bounding box center [678, 242] width 8 height 7
click at [737, 123] on span "Manage items" at bounding box center [713, 125] width 47 height 23
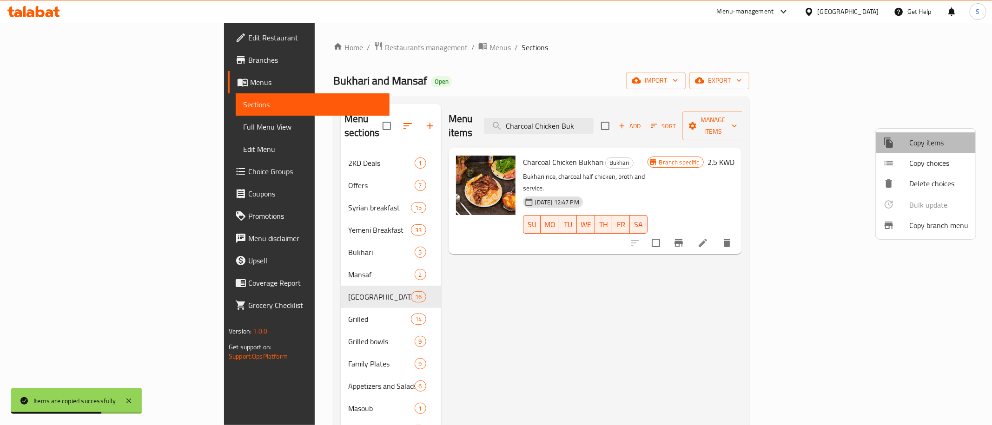
click at [924, 145] on span "Copy items" at bounding box center [938, 142] width 59 height 11
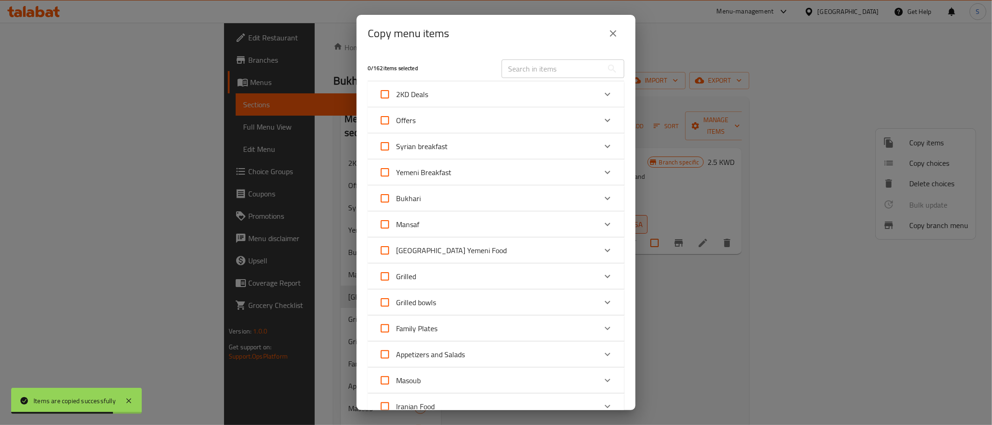
click at [574, 59] on div "​" at bounding box center [563, 69] width 134 height 30
click at [573, 69] on input "text" at bounding box center [551, 68] width 101 height 19
paste input "Charcoal Chicken Buk"
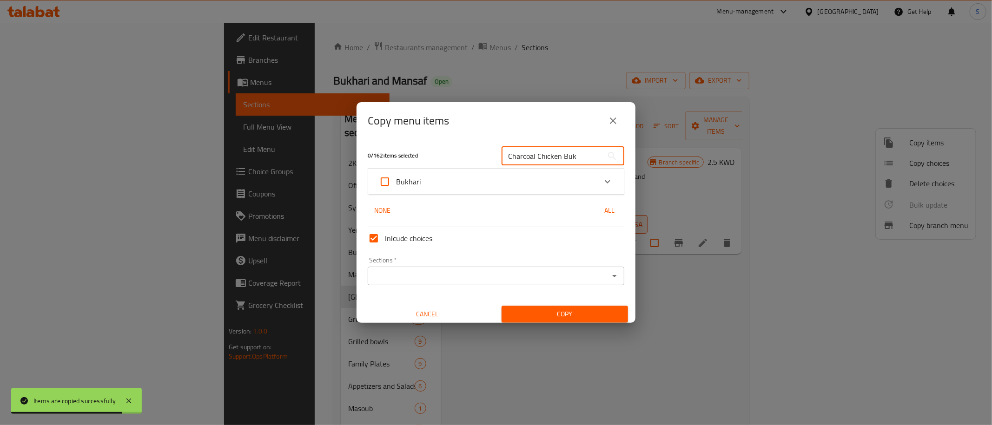
type input "Charcoal Chicken Buk"
click at [481, 179] on div "Bukhari" at bounding box center [487, 182] width 217 height 22
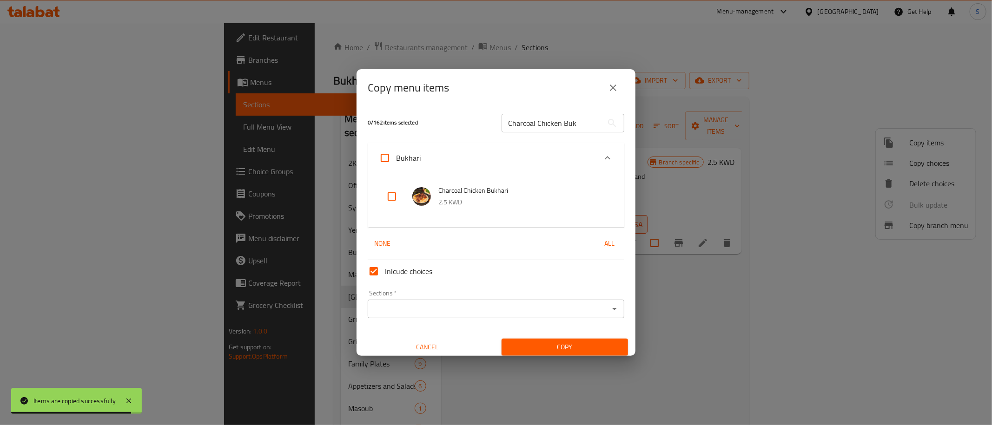
click at [391, 197] on input "checkbox" at bounding box center [392, 196] width 22 height 22
checkbox input "true"
click at [418, 310] on input "Sections   *" at bounding box center [488, 309] width 236 height 13
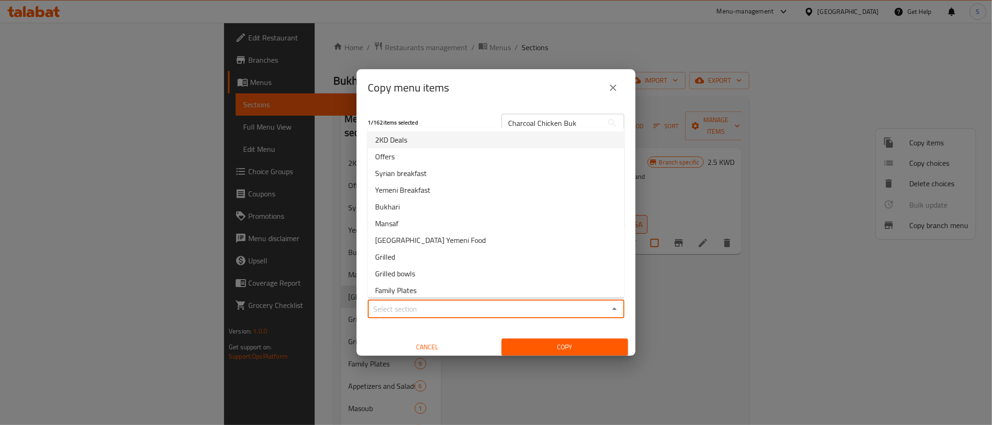
click at [421, 140] on li "2KD Deals" at bounding box center [496, 140] width 257 height 17
type input "2KD Deals"
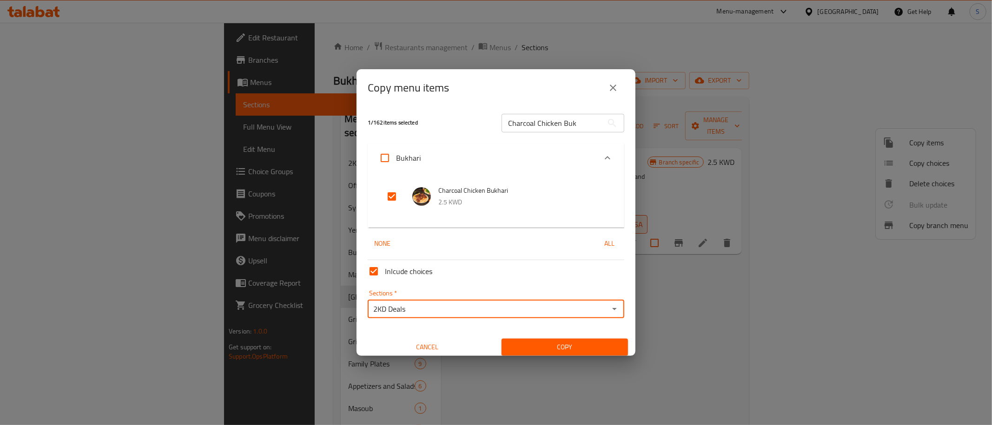
click at [545, 342] on span "Copy" at bounding box center [565, 348] width 112 height 12
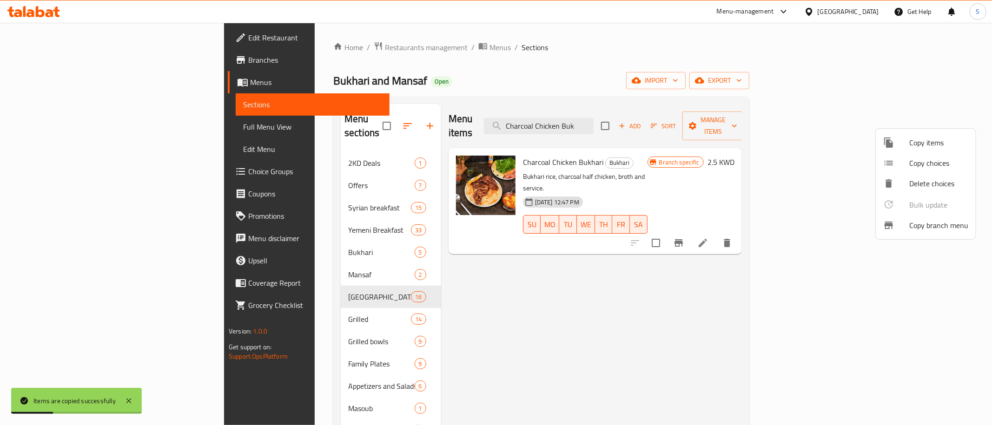
click at [578, 296] on div at bounding box center [496, 212] width 992 height 425
click at [681, 121] on div "Menu items Charcoal Chicken Buk Add Sort Manage items" at bounding box center [594, 126] width 293 height 44
click at [593, 119] on input "Charcoal Chicken Buk" at bounding box center [539, 126] width 110 height 16
paste input "Rotisserie"
type input "Rotisserie Chicken Buk"
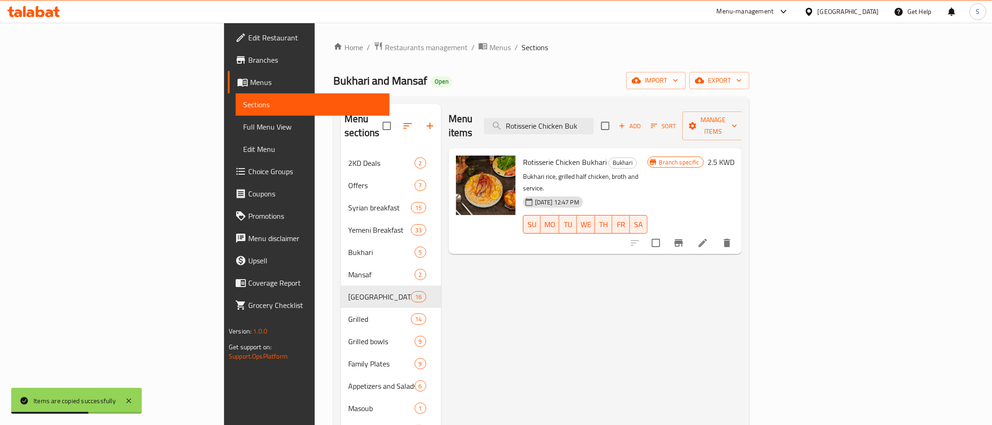
click at [683, 239] on icon "Branch-specific-item" at bounding box center [678, 242] width 8 height 7
click at [737, 124] on span "Manage items" at bounding box center [713, 125] width 47 height 23
click at [938, 143] on span "Copy items" at bounding box center [938, 142] width 59 height 11
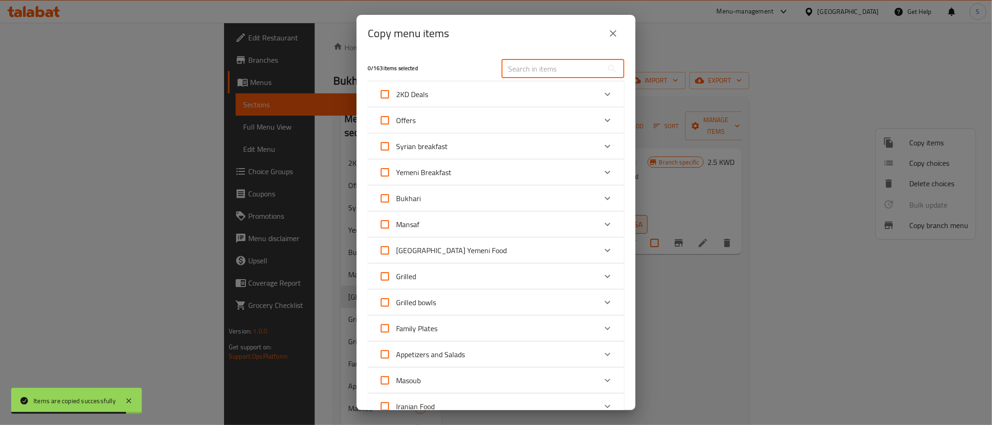
click at [553, 73] on input "text" at bounding box center [551, 68] width 101 height 19
paste input "Rotisserie Chicken Buk"
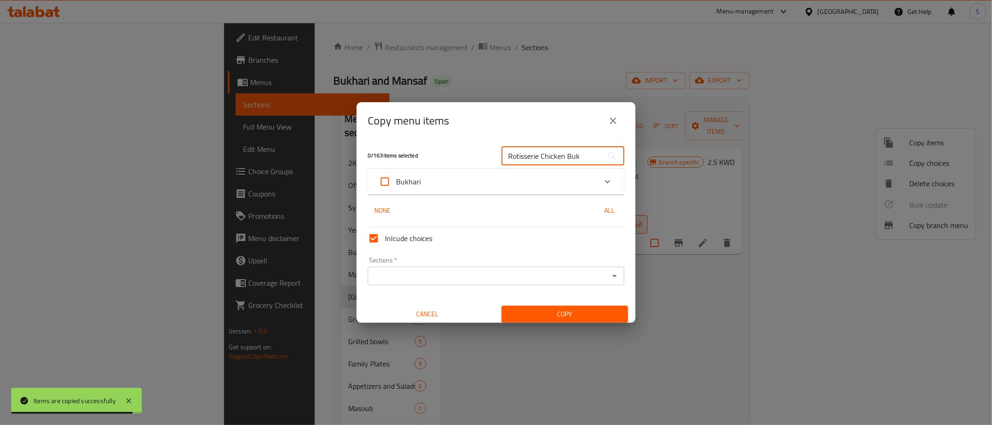
type input "Rotisserie Chicken Buk"
click at [463, 173] on div "Bukhari" at bounding box center [487, 182] width 217 height 22
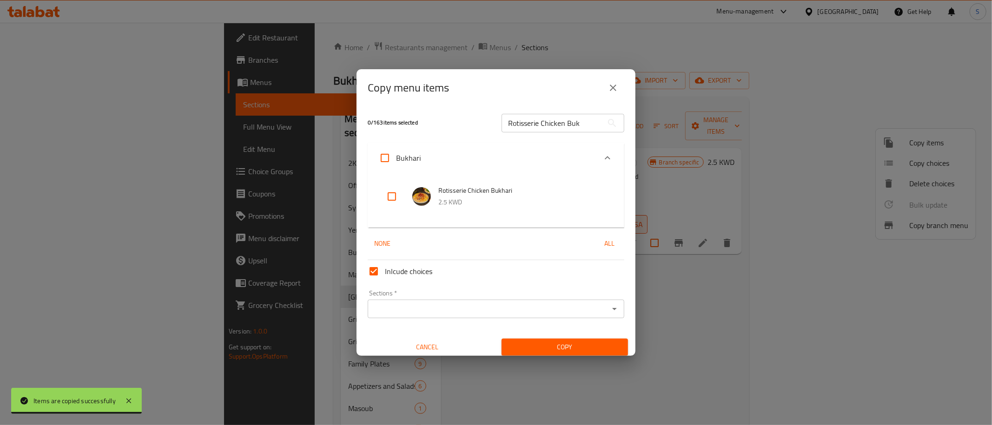
click at [391, 199] on input "checkbox" at bounding box center [392, 196] width 22 height 22
checkbox input "true"
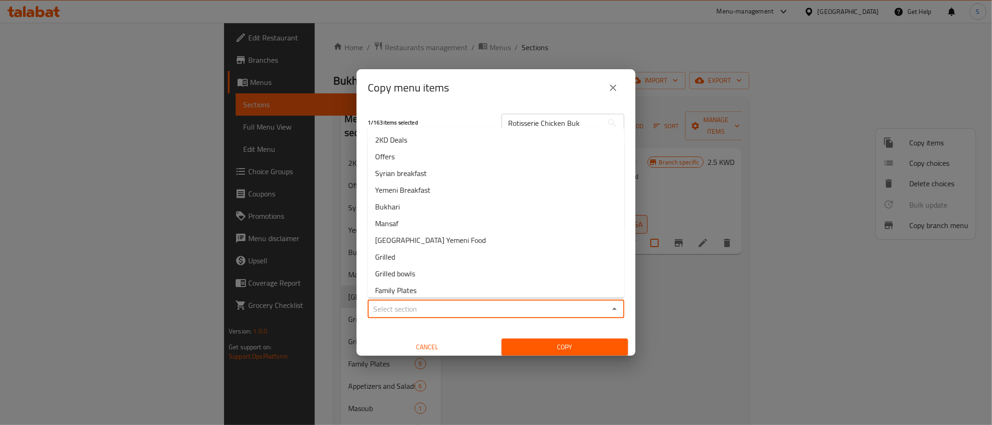
click at [430, 313] on input "Sections   *" at bounding box center [488, 309] width 236 height 13
click at [418, 138] on li "2KD Deals" at bounding box center [496, 140] width 257 height 17
type input "2KD Deals"
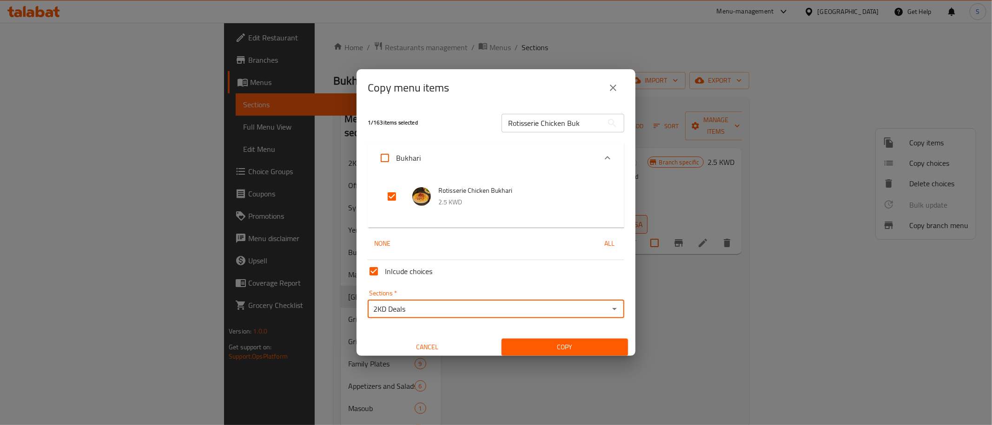
click at [545, 352] on span "Copy" at bounding box center [565, 348] width 112 height 12
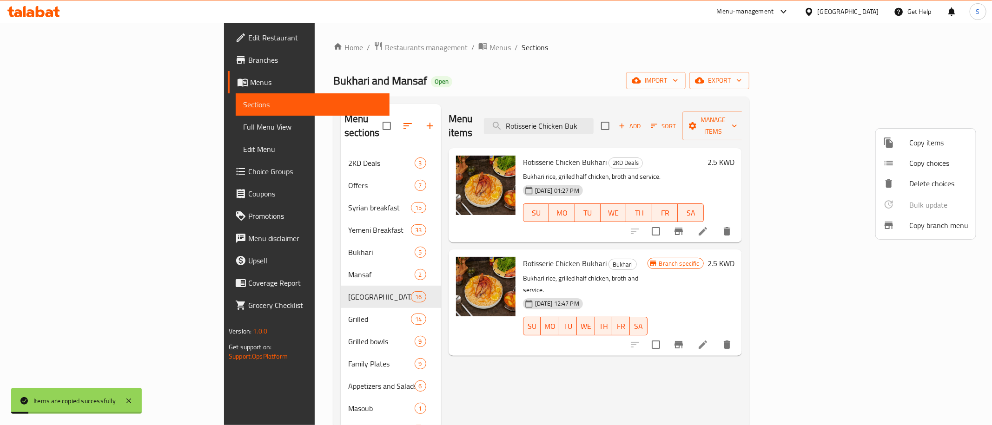
click at [281, 159] on div at bounding box center [496, 212] width 992 height 425
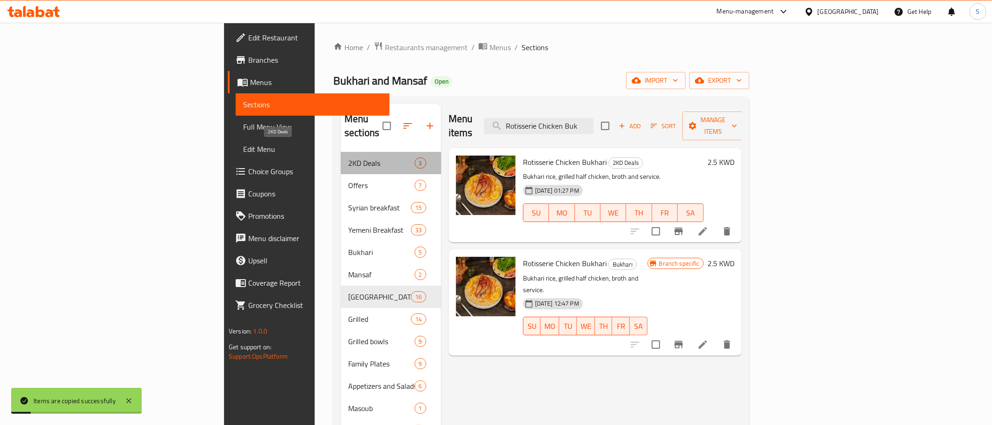
click at [348, 158] on span "2KD Deals" at bounding box center [381, 163] width 66 height 11
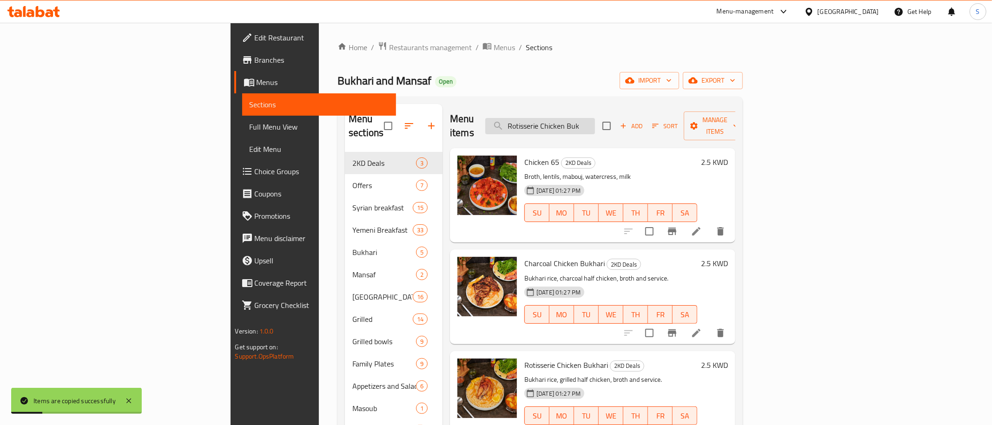
click at [595, 121] on input "Rotisserie Chicken Buk" at bounding box center [540, 126] width 110 height 16
click at [720, 112] on div "Menu items Add Sort Manage items" at bounding box center [592, 126] width 285 height 44
click at [702, 226] on icon at bounding box center [696, 231] width 11 height 11
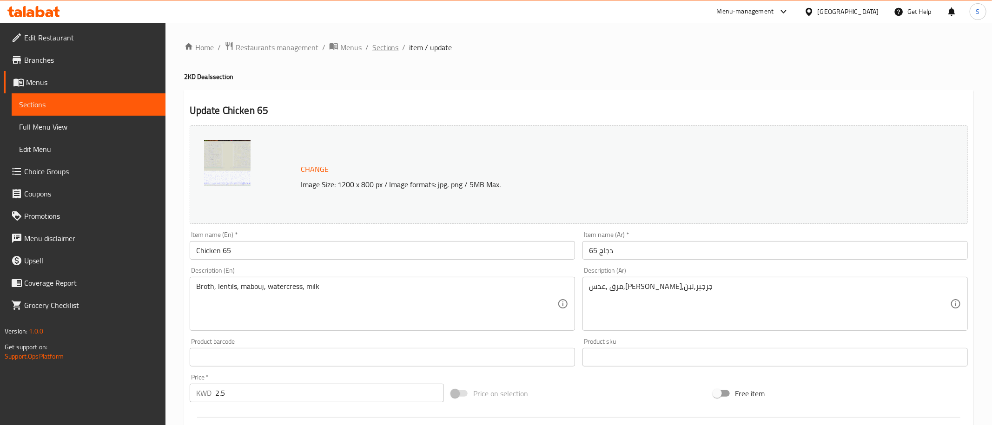
click at [392, 49] on span "Sections" at bounding box center [385, 47] width 26 height 11
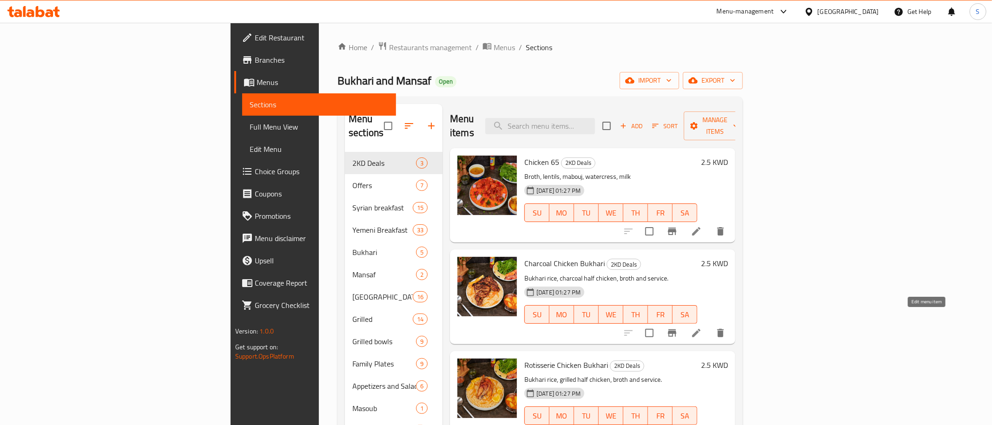
click at [702, 328] on icon at bounding box center [696, 333] width 11 height 11
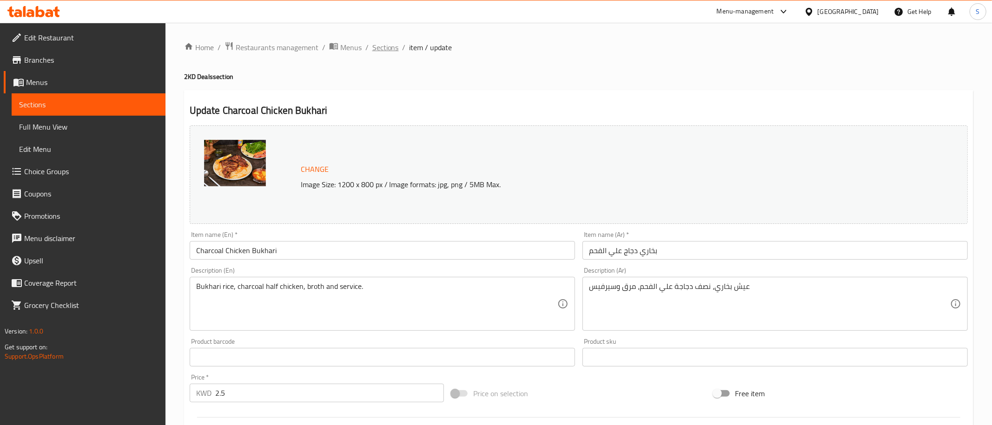
click at [385, 43] on span "Sections" at bounding box center [385, 47] width 26 height 11
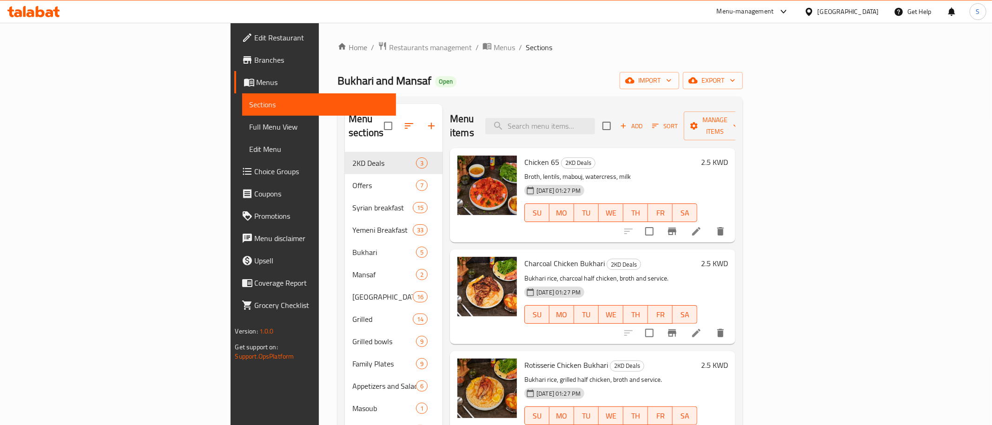
scroll to position [130, 0]
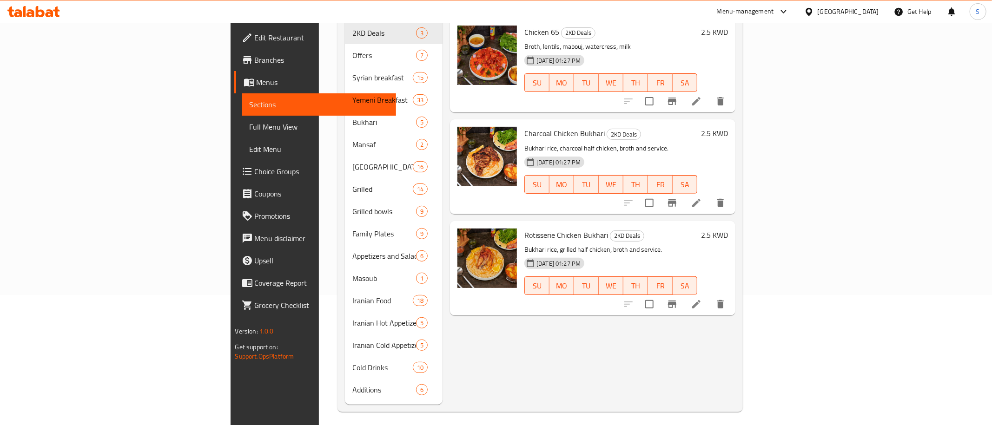
click at [702, 299] on icon at bounding box center [696, 304] width 11 height 11
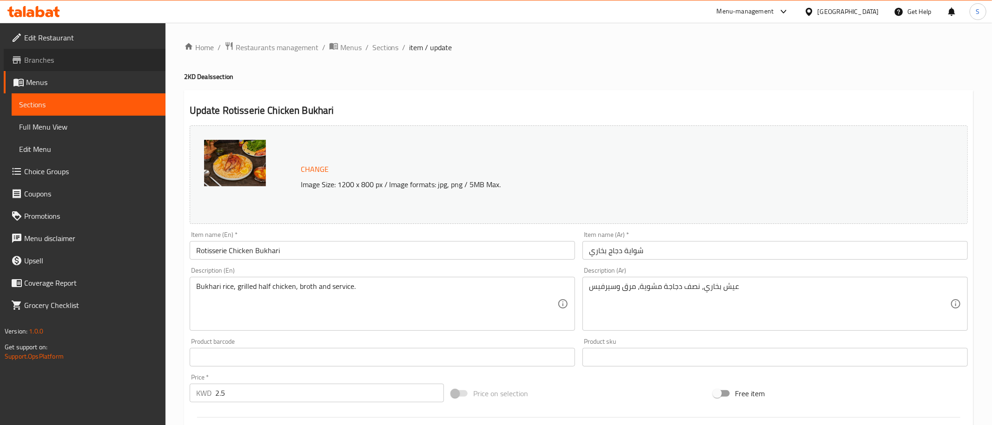
click at [47, 60] on span "Branches" at bounding box center [91, 59] width 134 height 11
click at [377, 48] on span "Sections" at bounding box center [385, 47] width 26 height 11
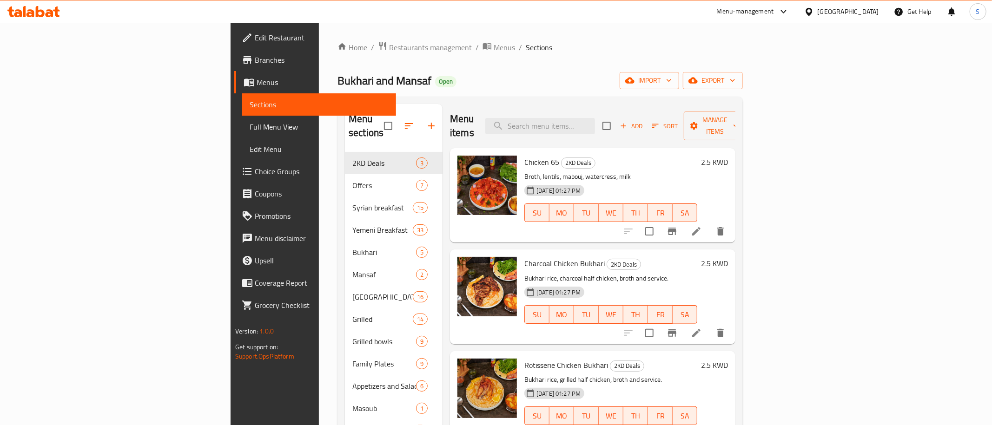
click at [255, 56] on span "Branches" at bounding box center [322, 59] width 134 height 11
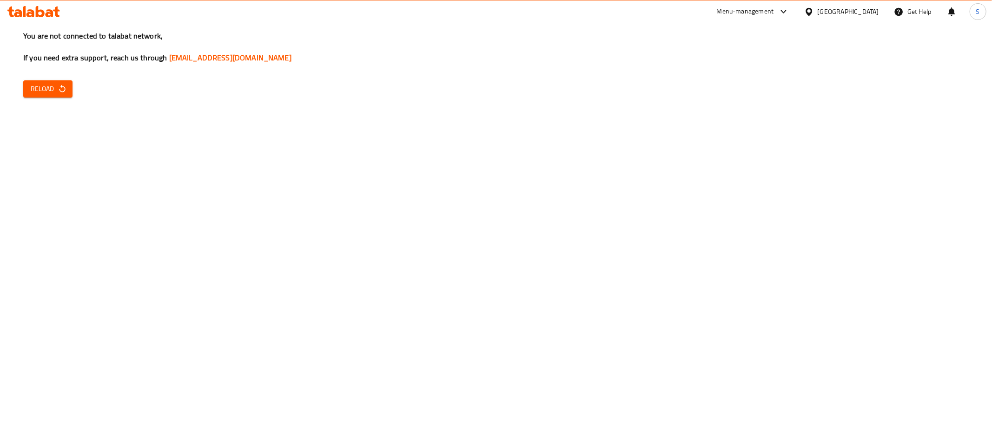
click at [49, 84] on span "Reload" at bounding box center [48, 89] width 34 height 12
click at [770, 286] on div "You are not connected to talabat network, If you need extra support, reach us t…" at bounding box center [496, 212] width 992 height 425
click at [560, 249] on div "You are not connected to talabat network, If you need extra support, reach us t…" at bounding box center [496, 212] width 992 height 425
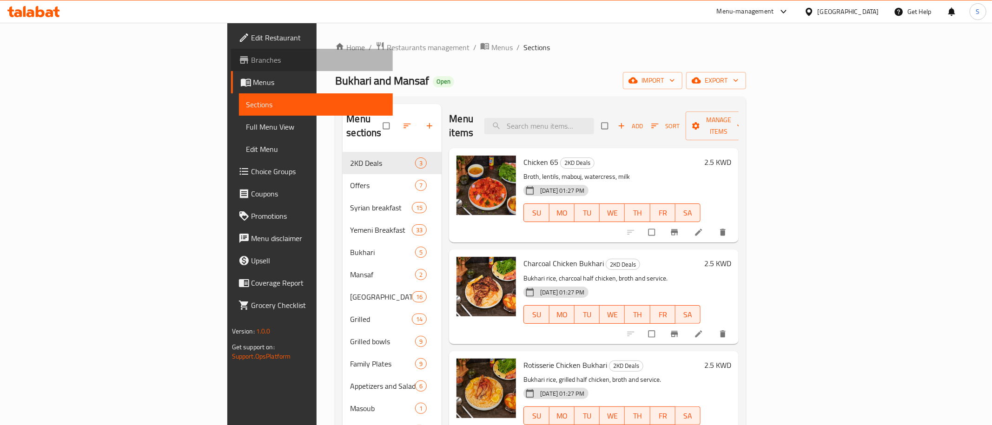
click at [231, 70] on link "Branches" at bounding box center [312, 60] width 162 height 22
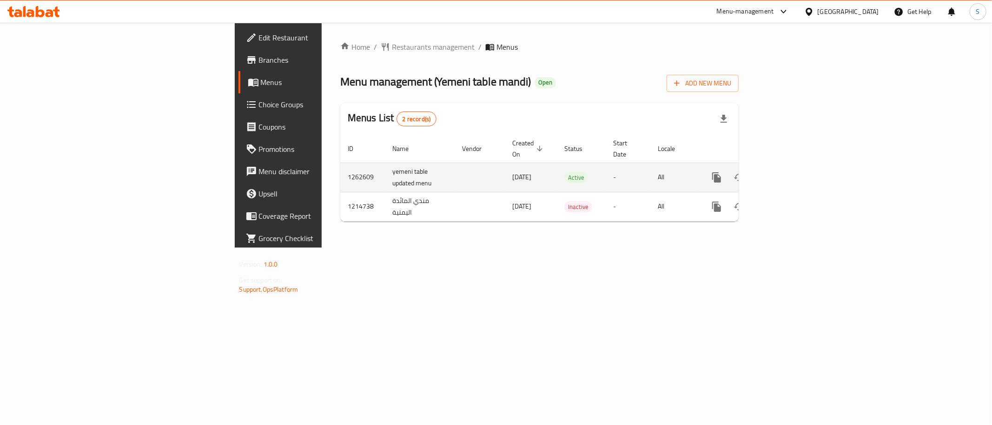
click at [795, 166] on link "enhanced table" at bounding box center [783, 177] width 22 height 22
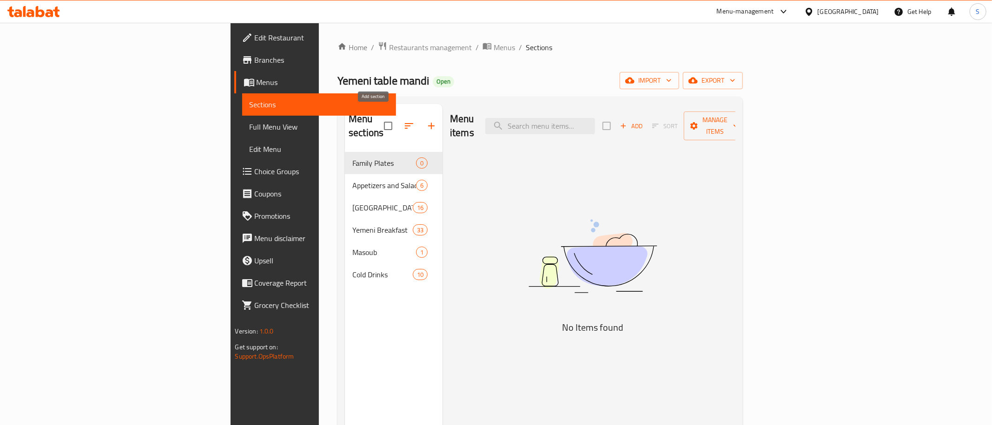
click at [426, 120] on icon "button" at bounding box center [431, 125] width 11 height 11
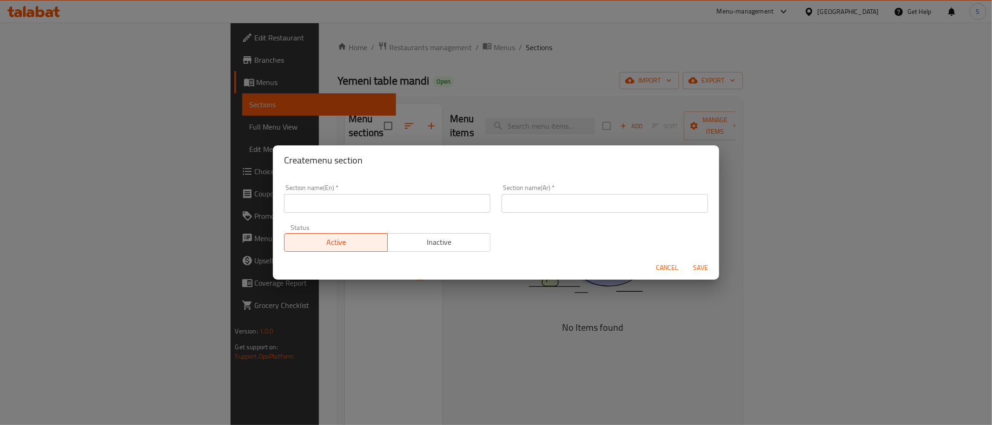
click at [421, 206] on input "text" at bounding box center [387, 203] width 206 height 19
type input "2KD Deals"
click at [543, 202] on input "text" at bounding box center [604, 203] width 206 height 19
paste input "عروض ٢ د.ك"
type input "عروض ٢ د.ك"
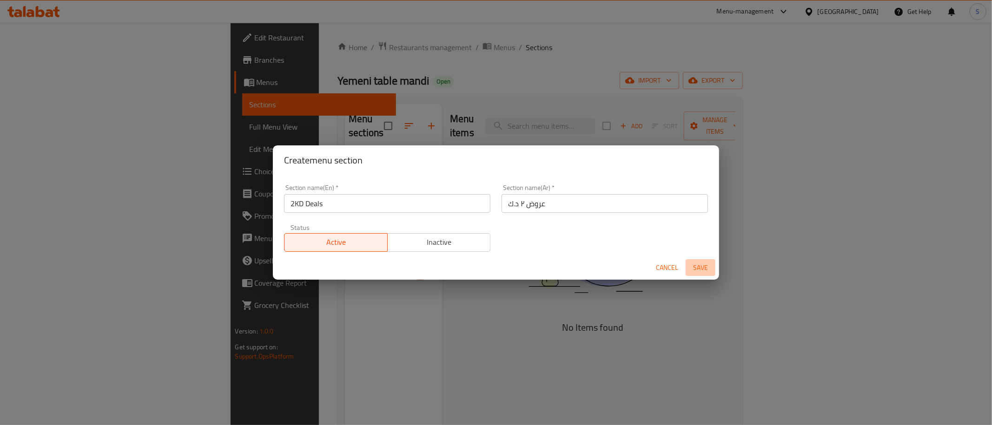
click at [701, 265] on span "Save" at bounding box center [700, 268] width 22 height 12
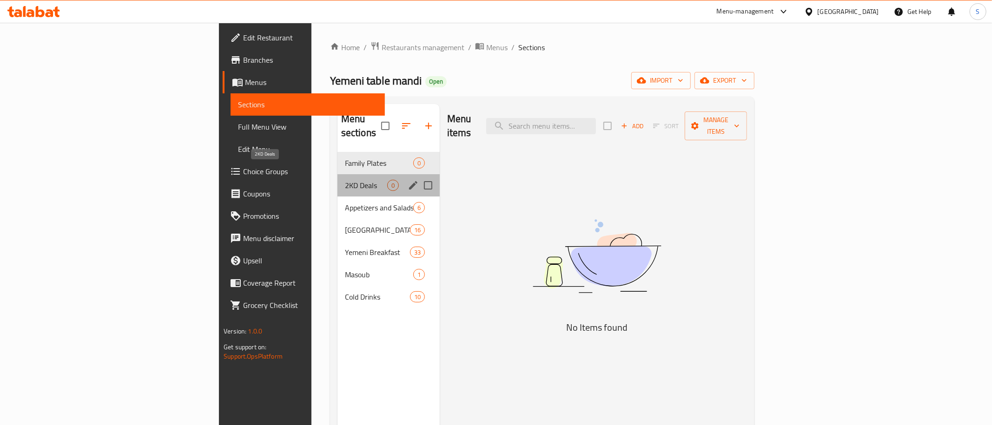
click at [345, 180] on span "2KD Deals" at bounding box center [366, 185] width 42 height 11
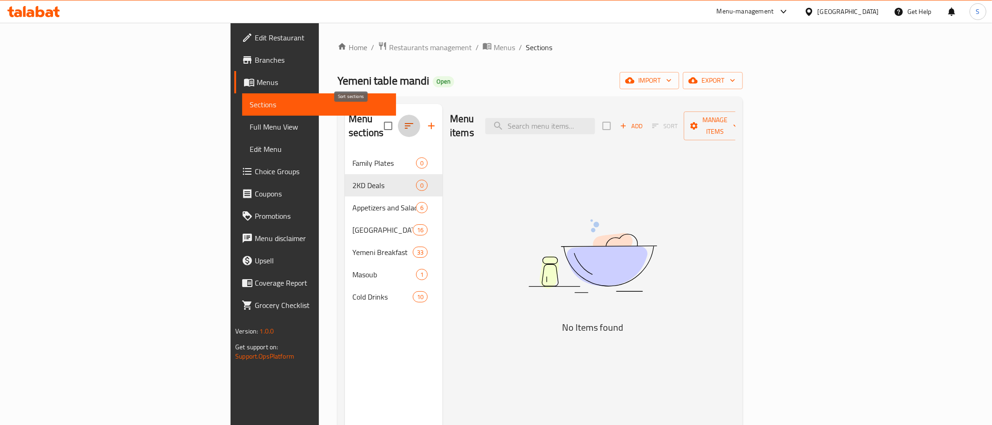
click at [403, 120] on icon "button" at bounding box center [408, 125] width 11 height 11
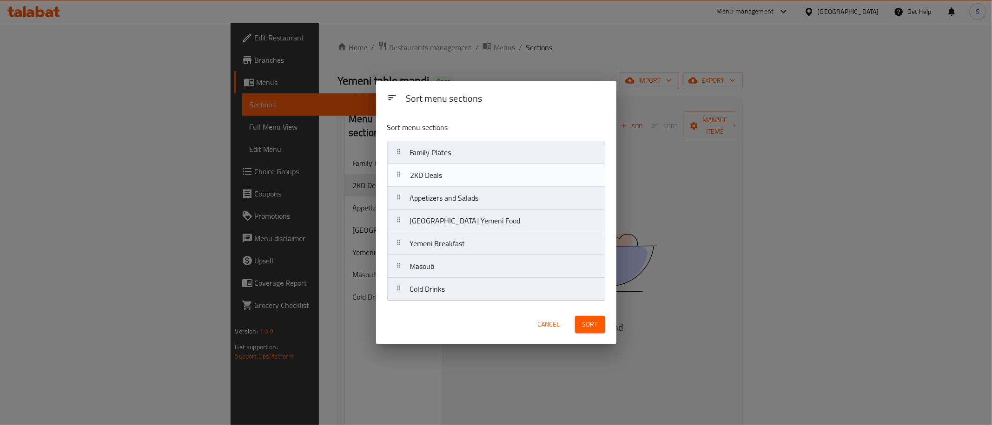
drag, startPoint x: 433, startPoint y: 168, endPoint x: 434, endPoint y: 148, distance: 20.0
click at [434, 149] on nav "Family Plates 2KD Deals Appetizers and Salads Kuwait Yemeni Food Yemeni Breakfa…" at bounding box center [496, 221] width 218 height 160
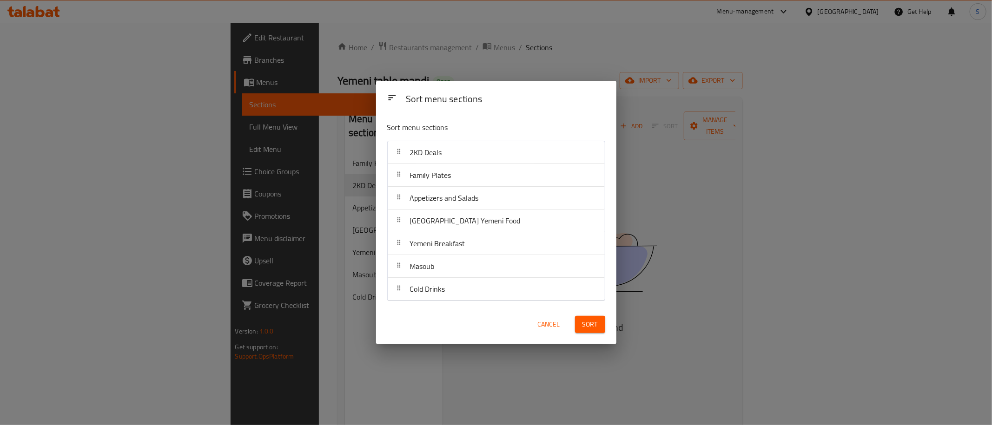
click at [592, 322] on span "Sort" at bounding box center [589, 325] width 15 height 12
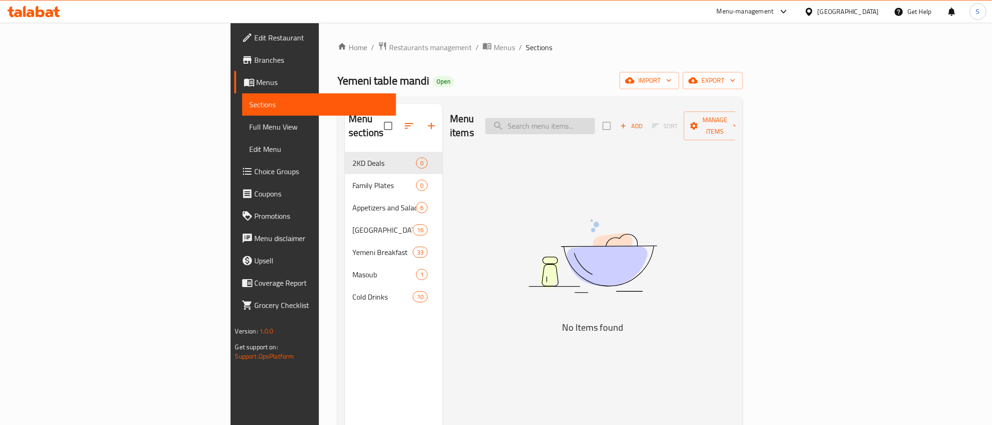
click at [595, 120] on input "search" at bounding box center [540, 126] width 110 height 16
paste input "عروض ٢ د.ك"
click at [595, 118] on input "عروض ٢ د.ك" at bounding box center [540, 126] width 110 height 16
paste input "Maklouba Chicken"
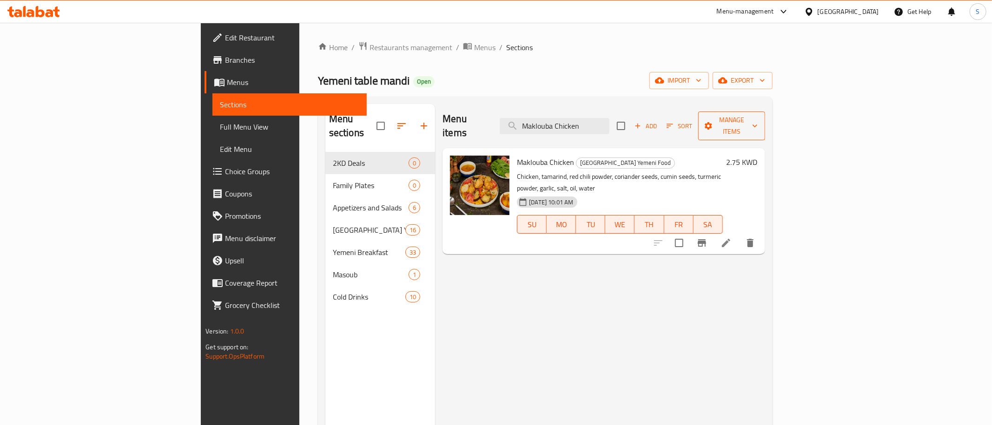
type input "Maklouba Chicken"
click at [757, 117] on span "Manage items" at bounding box center [731, 125] width 52 height 23
click at [904, 148] on div at bounding box center [896, 142] width 26 height 11
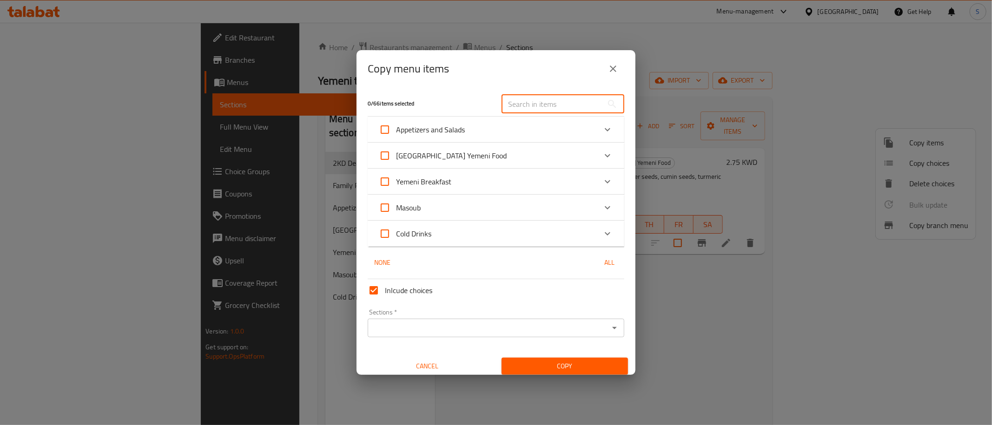
click at [532, 105] on input "text" at bounding box center [551, 104] width 101 height 19
paste input "Maklouba Chicken"
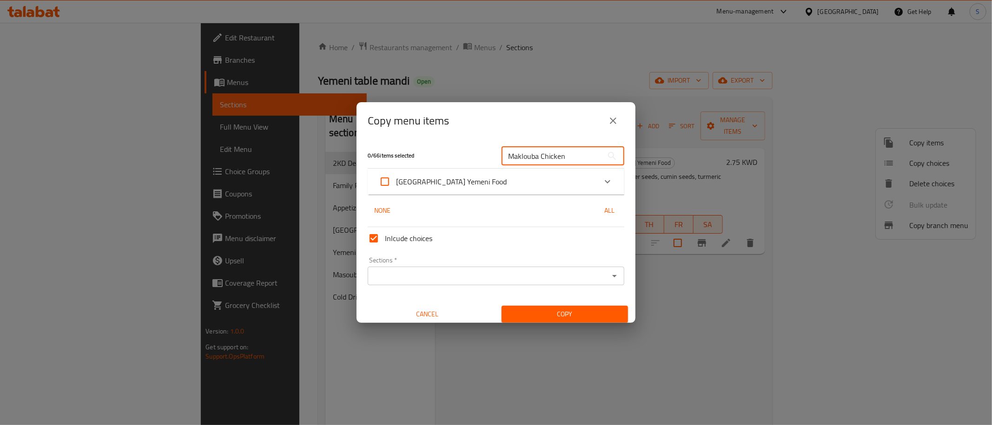
type input "Maklouba Chicken"
click at [509, 189] on div "[GEOGRAPHIC_DATA] Yemeni Food" at bounding box center [487, 182] width 217 height 22
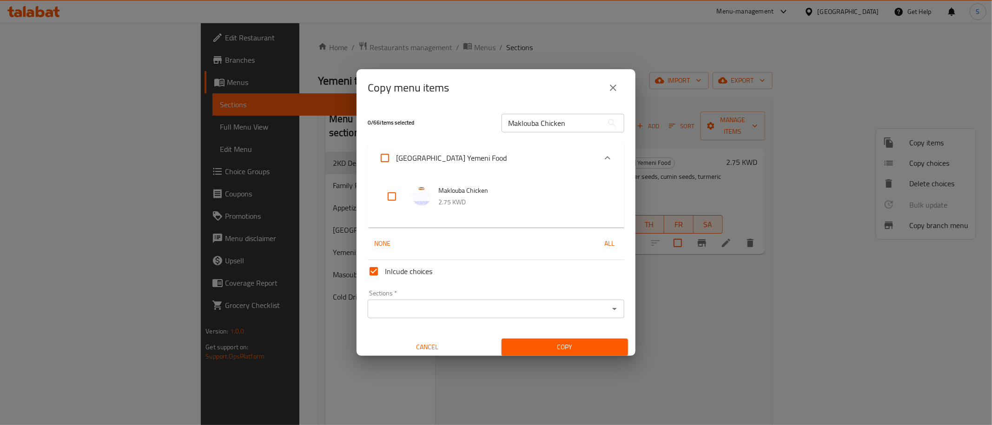
click at [395, 196] on input "checkbox" at bounding box center [392, 196] width 22 height 22
checkbox input "true"
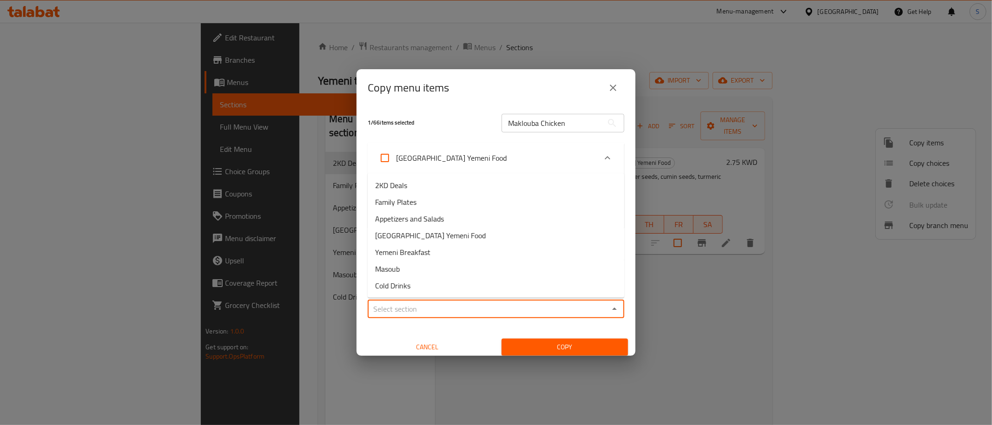
click at [421, 307] on input "Sections   *" at bounding box center [488, 309] width 236 height 13
click at [418, 187] on li "2KD Deals" at bounding box center [496, 185] width 257 height 17
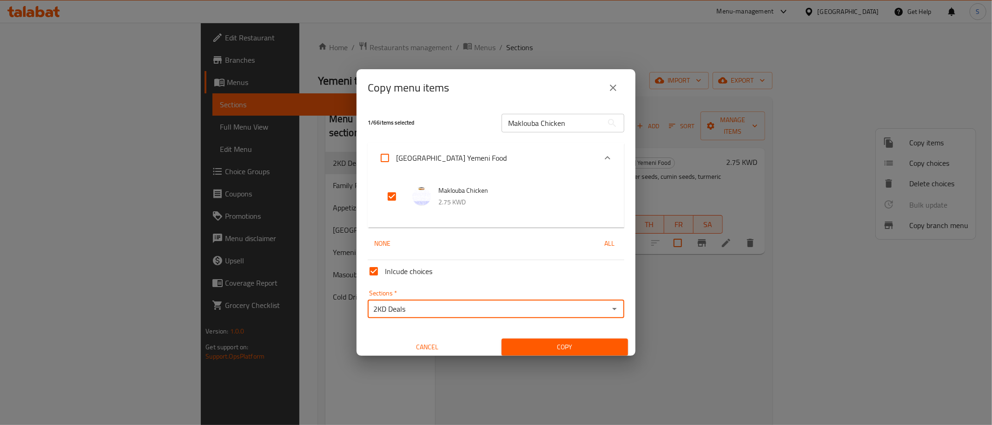
type input "2KD Deals"
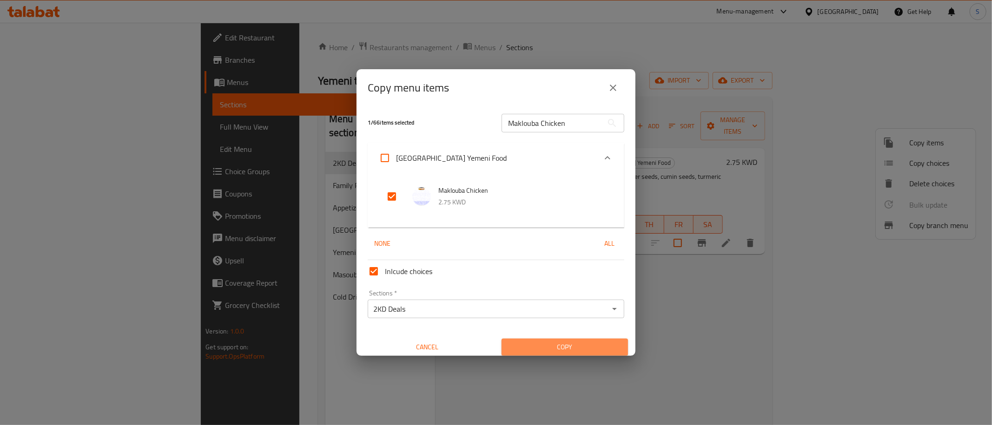
click at [583, 346] on span "Copy" at bounding box center [565, 348] width 112 height 12
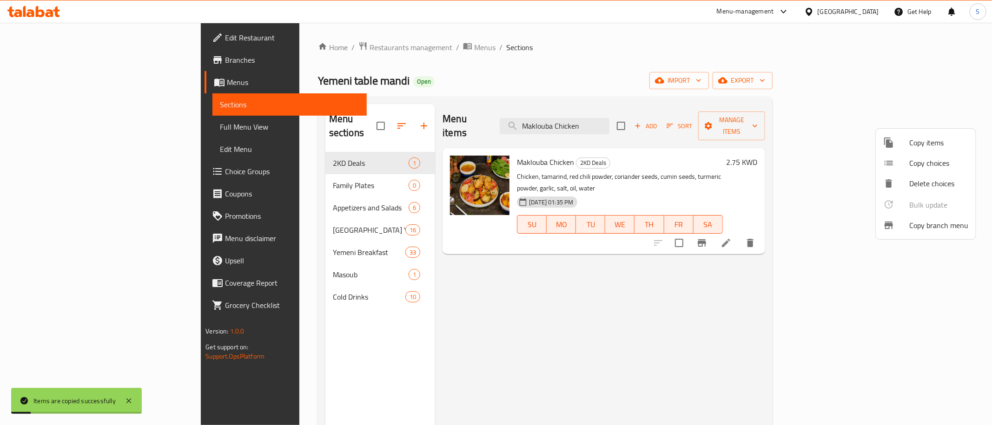
click at [662, 119] on div at bounding box center [496, 212] width 992 height 425
click at [609, 119] on input "Maklouba Chicken" at bounding box center [555, 126] width 110 height 16
paste input "Chicken Madghout"
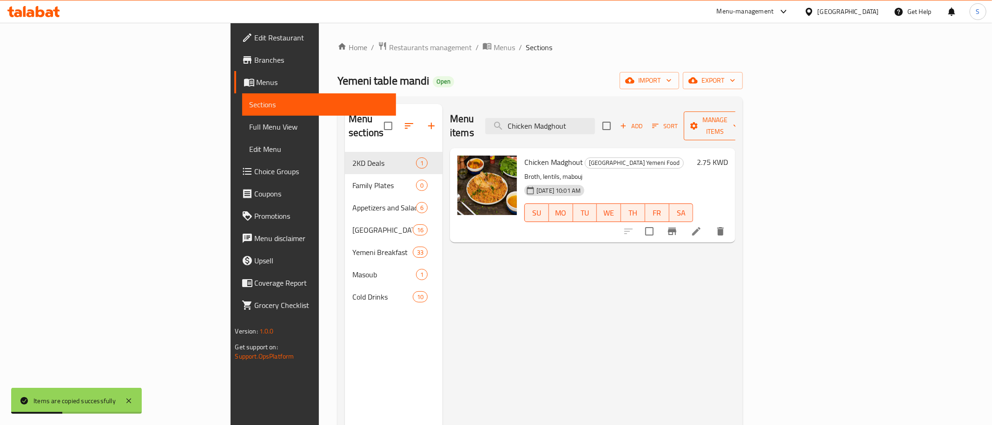
type input "Chicken Madghout"
click at [740, 121] on icon "button" at bounding box center [735, 125] width 9 height 9
click at [915, 147] on span "Copy items" at bounding box center [938, 142] width 59 height 11
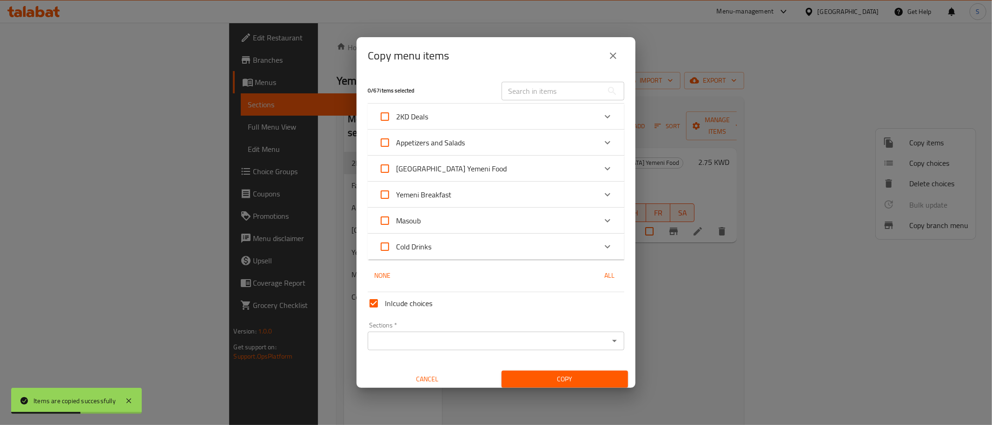
click at [544, 90] on input "text" at bounding box center [551, 91] width 101 height 19
paste input "Chicken Madghout"
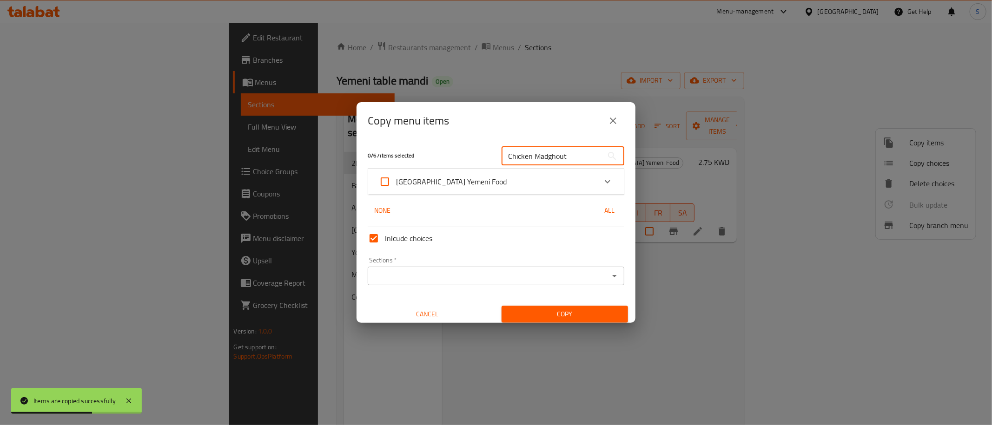
type input "Chicken Madghout"
click at [492, 186] on div "[GEOGRAPHIC_DATA] Yemeni Food" at bounding box center [487, 182] width 217 height 22
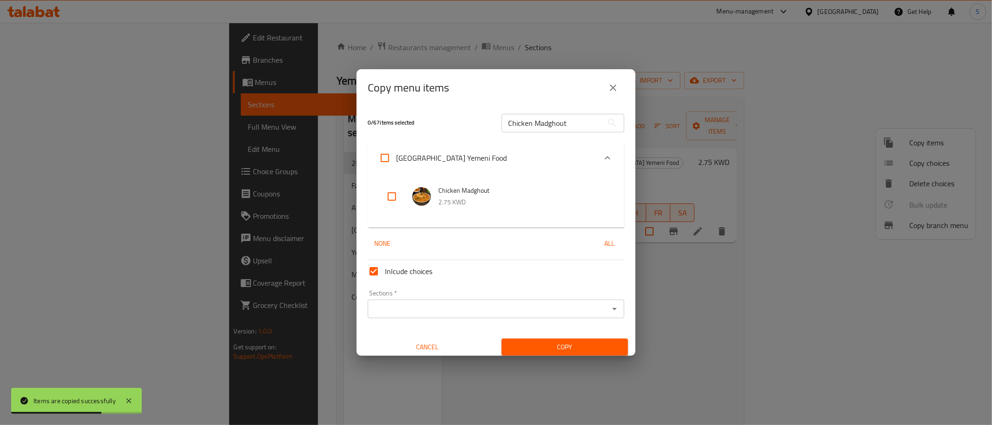
click at [393, 201] on input "checkbox" at bounding box center [392, 196] width 22 height 22
checkbox input "true"
click at [439, 305] on input "Sections   *" at bounding box center [488, 309] width 236 height 13
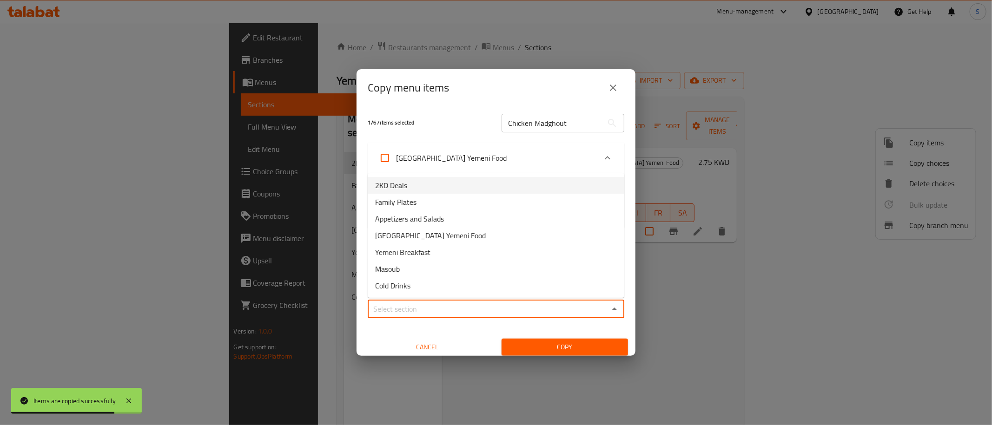
click at [433, 179] on li "2KD Deals" at bounding box center [496, 185] width 257 height 17
type input "2KD Deals"
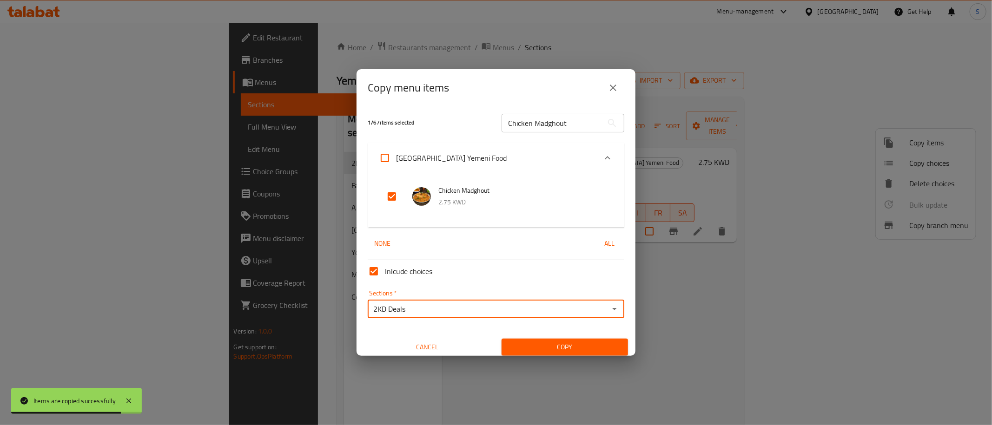
click at [561, 341] on button "Copy" at bounding box center [564, 347] width 126 height 17
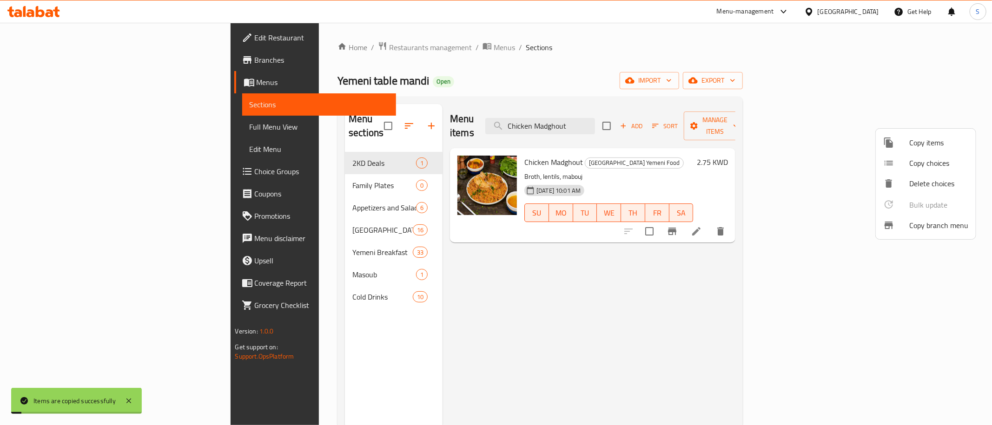
click at [929, 143] on span "Copy items" at bounding box center [938, 142] width 59 height 11
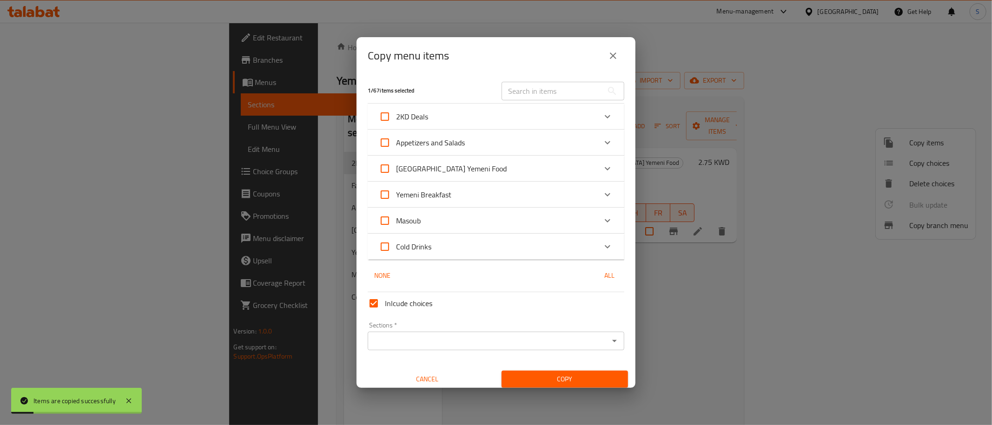
drag, startPoint x: 617, startPoint y: 46, endPoint x: 615, endPoint y: 54, distance: 8.6
click at [617, 48] on button "close" at bounding box center [613, 56] width 22 height 22
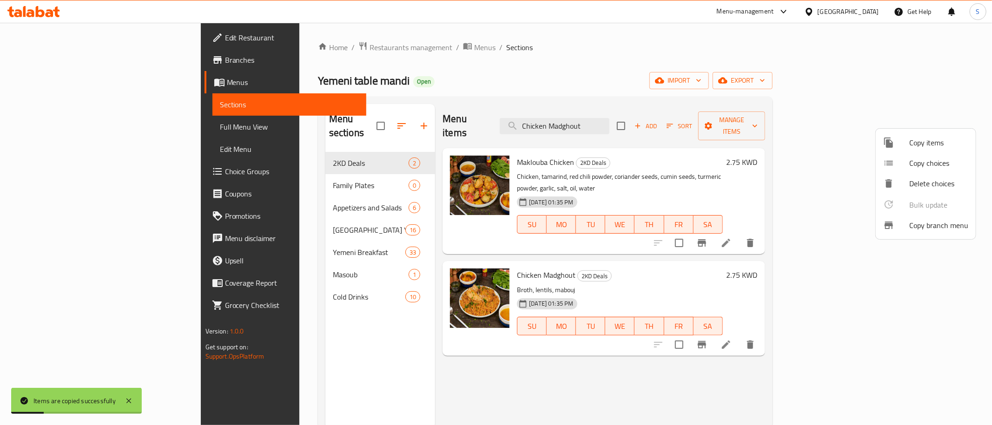
click at [655, 121] on div at bounding box center [496, 212] width 992 height 425
click at [609, 121] on input "Chicken Madghout" at bounding box center [555, 126] width 110 height 16
paste input "Barmah Chicken"
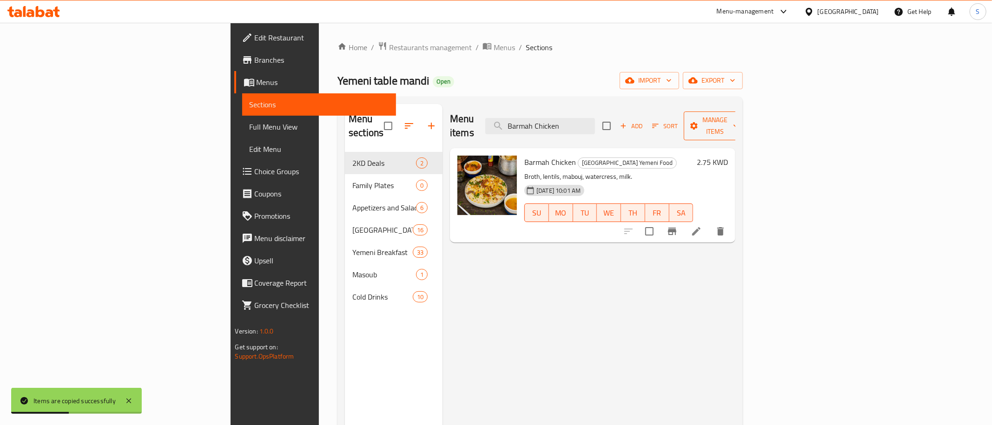
type input "Barmah Chicken"
click at [740, 121] on icon "button" at bounding box center [735, 125] width 9 height 9
click at [929, 144] on span "Copy items" at bounding box center [938, 142] width 59 height 11
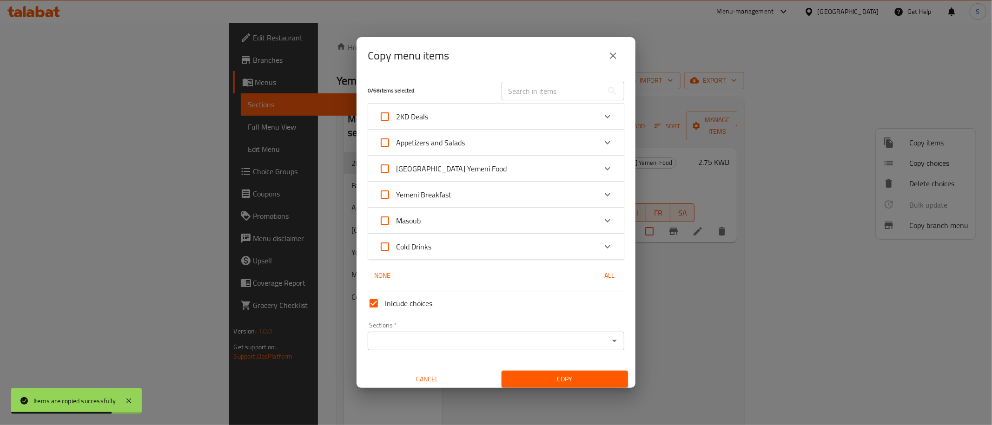
click at [539, 100] on div "​" at bounding box center [563, 91] width 134 height 30
click at [537, 95] on input "text" at bounding box center [551, 91] width 101 height 19
paste input "Barmah Chicken"
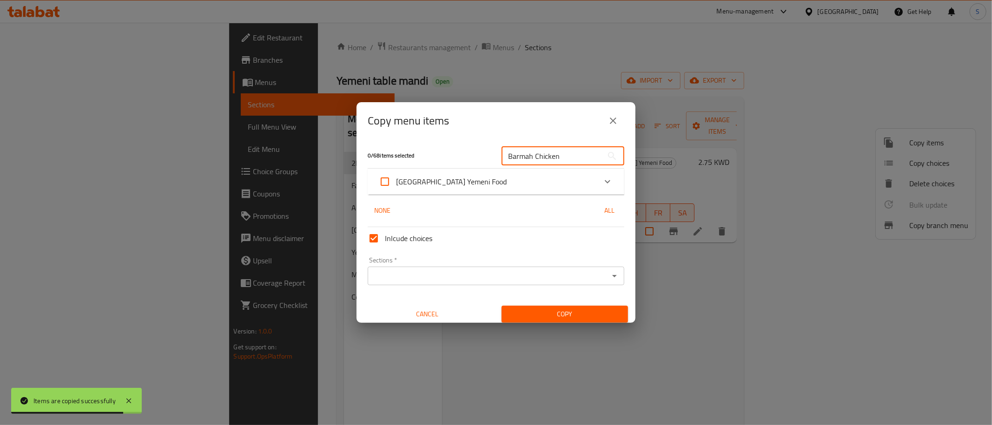
type input "Barmah Chicken"
click at [494, 183] on div "[GEOGRAPHIC_DATA] Yemeni Food" at bounding box center [487, 182] width 217 height 22
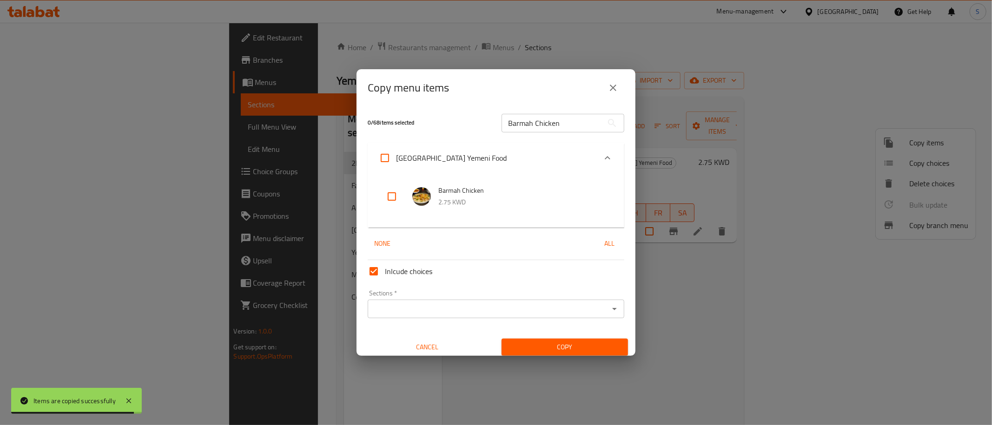
click at [383, 192] on input "checkbox" at bounding box center [392, 196] width 22 height 22
checkbox input "true"
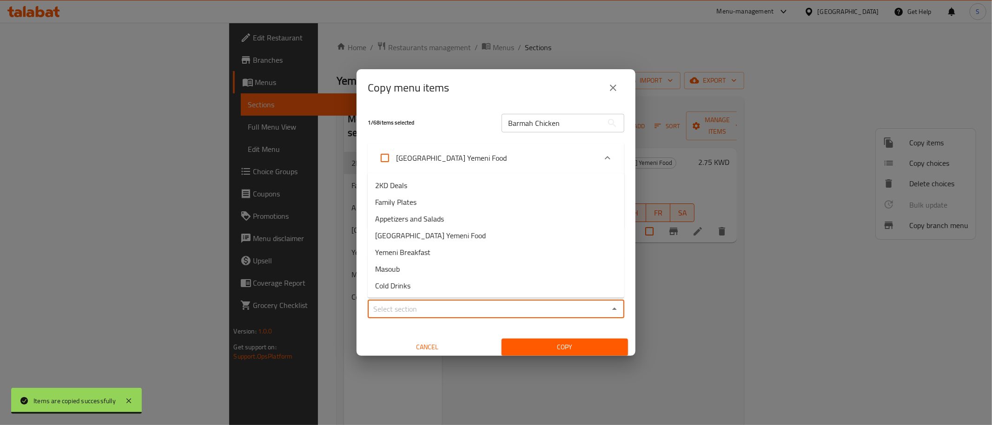
click at [434, 311] on input "Sections   *" at bounding box center [488, 309] width 236 height 13
click at [420, 188] on li "2KD Deals" at bounding box center [496, 185] width 257 height 17
type input "2KD Deals"
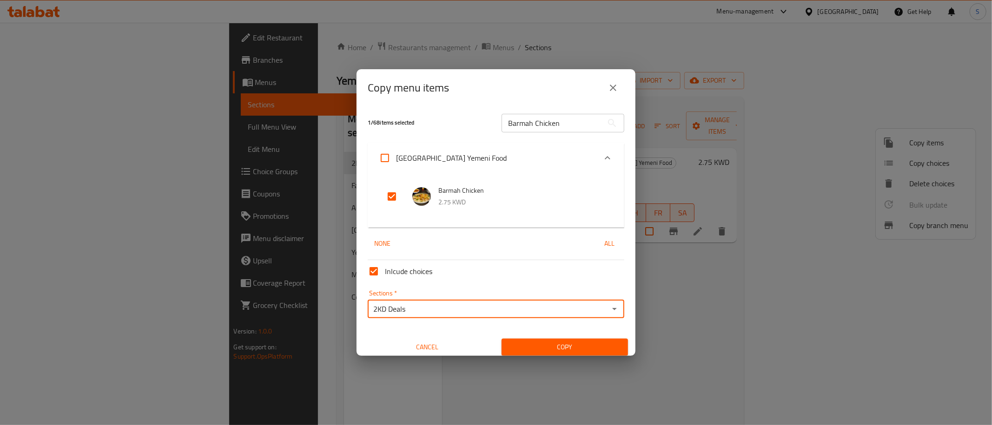
click at [576, 345] on span "Copy" at bounding box center [565, 348] width 112 height 12
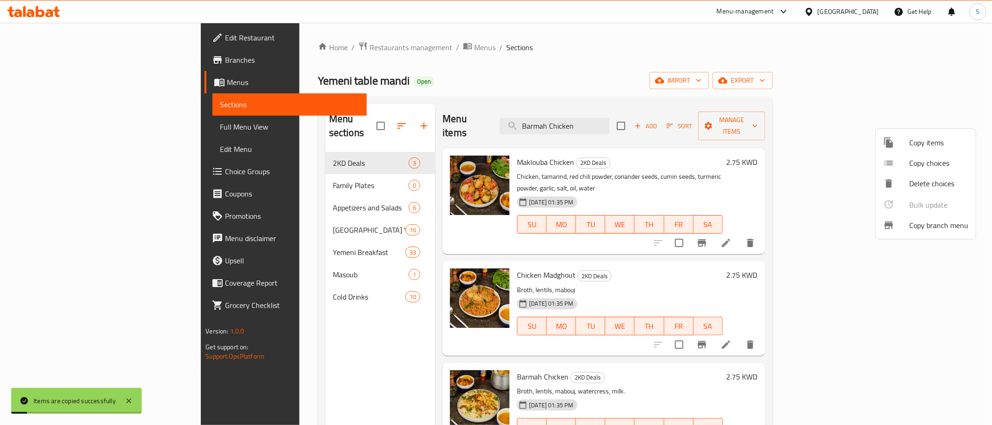
click at [634, 303] on div at bounding box center [496, 212] width 992 height 425
drag, startPoint x: 645, startPoint y: 120, endPoint x: 450, endPoint y: 124, distance: 194.3
click at [500, 124] on input "Barmah Chicken" at bounding box center [555, 126] width 110 height 16
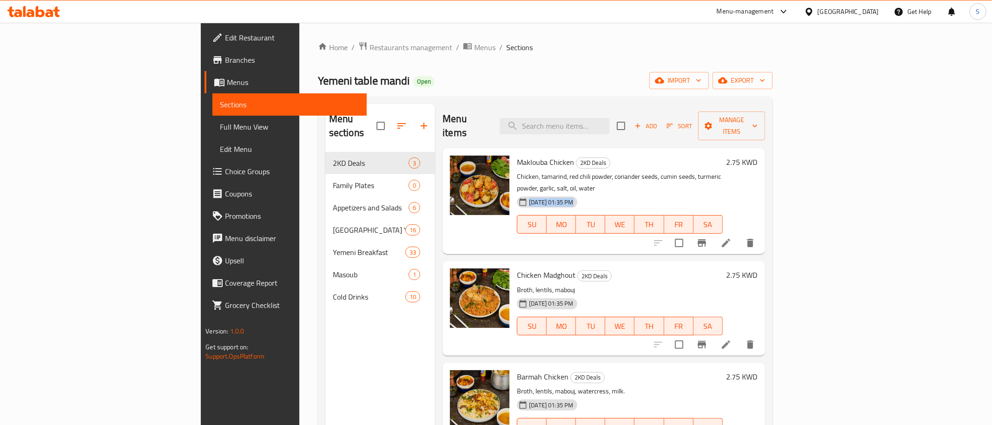
drag, startPoint x: 316, startPoint y: 205, endPoint x: 716, endPoint y: 175, distance: 400.3
click at [366, 175] on div "Edit Restaurant Branches Menus Sections Full Menu View Edit Menu Choice Groups …" at bounding box center [283, 235] width 165 height 425
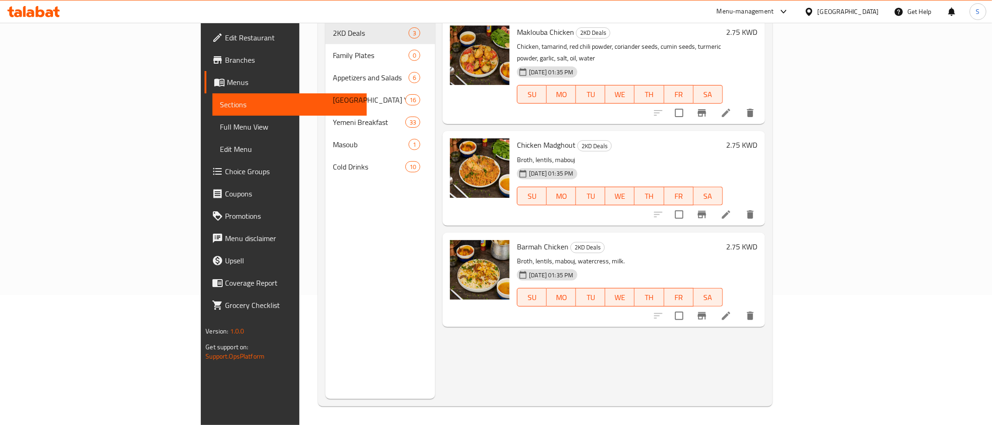
click at [726, 135] on div "Chicken Madghout 2KD Deals Broth, lentils, mabouj 09-10-2025 01:35 PM SU MO TU …" at bounding box center [619, 178] width 213 height 87
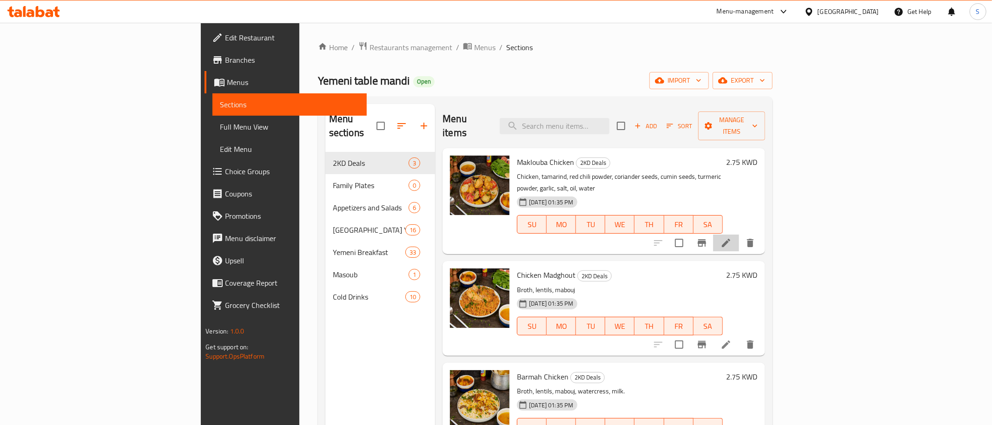
click at [731, 237] on icon at bounding box center [725, 242] width 11 height 11
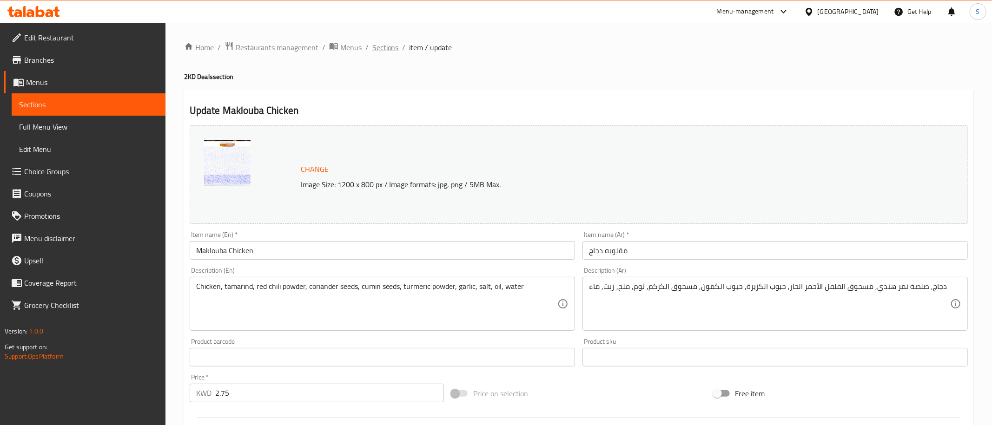
click at [380, 46] on span "Sections" at bounding box center [385, 47] width 26 height 11
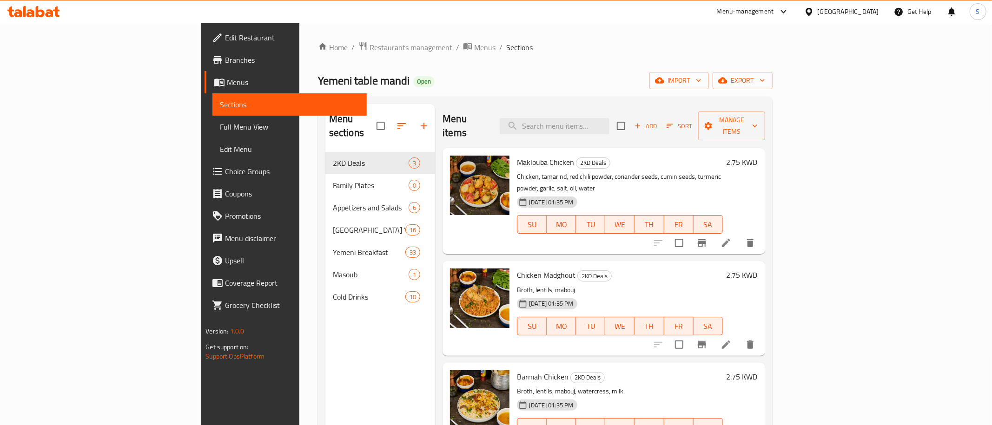
click at [731, 339] on icon at bounding box center [725, 344] width 11 height 11
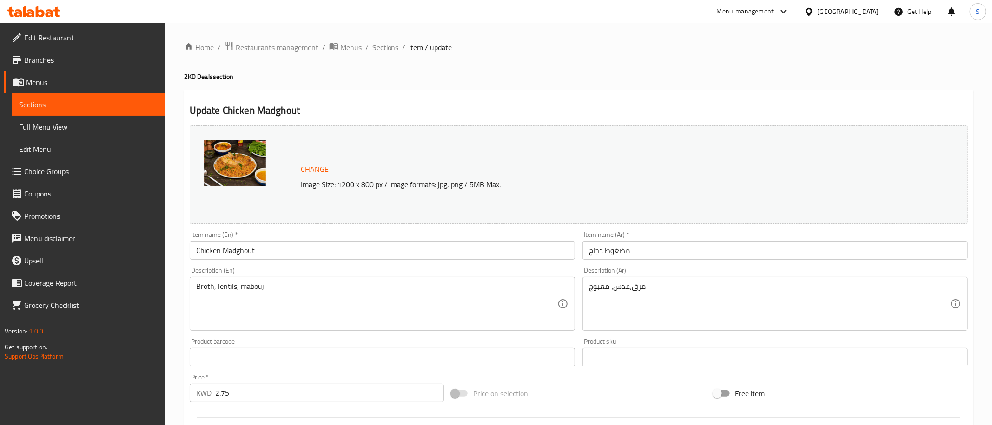
click at [373, 47] on span "Sections" at bounding box center [385, 47] width 26 height 11
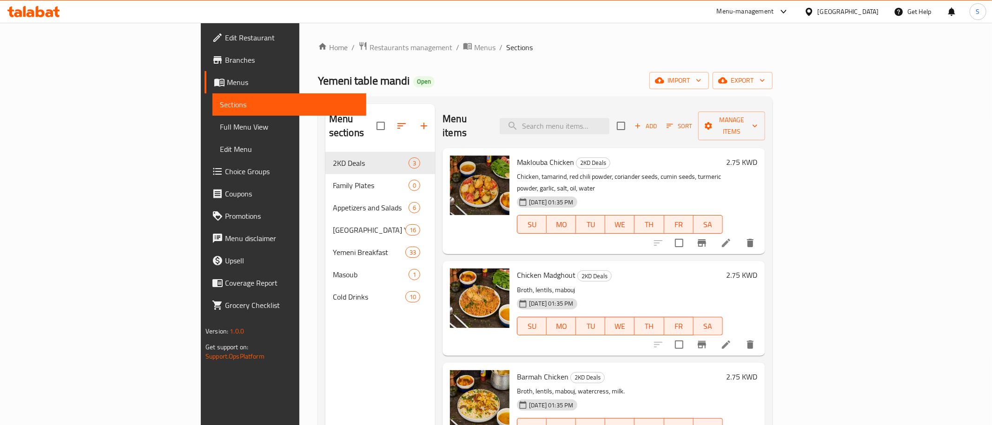
scroll to position [130, 0]
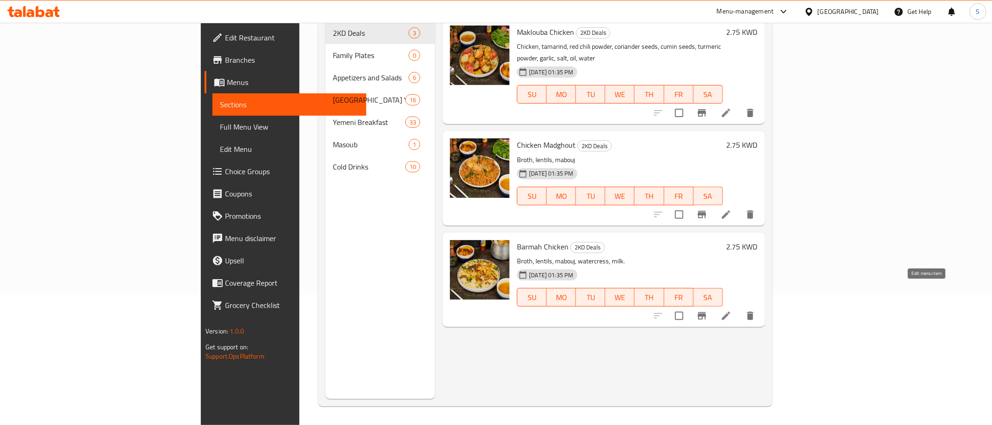
click at [730, 312] on icon at bounding box center [726, 316] width 8 height 8
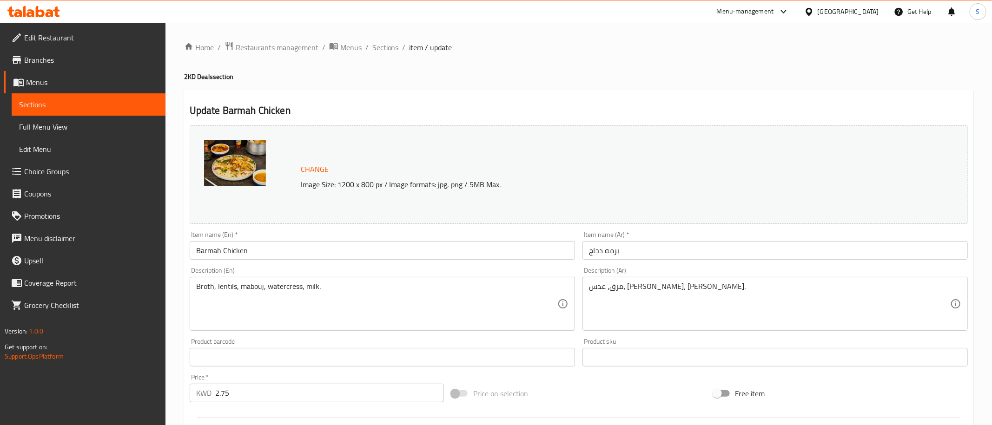
click at [51, 62] on span "Branches" at bounding box center [91, 59] width 134 height 11
